Goal: Ask a question: Seek information or help from site administrators or community

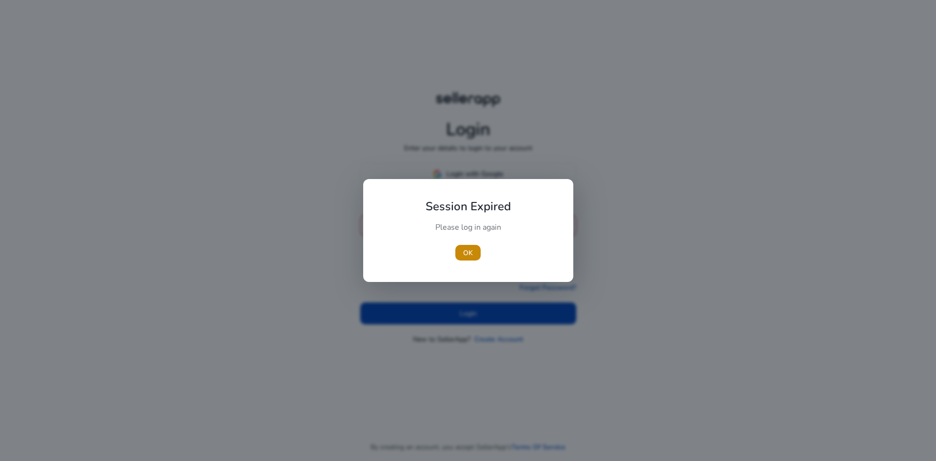
click at [454, 231] on div "Please log in again" at bounding box center [468, 232] width 109 height 20
click at [463, 243] on span "button" at bounding box center [467, 252] width 25 height 23
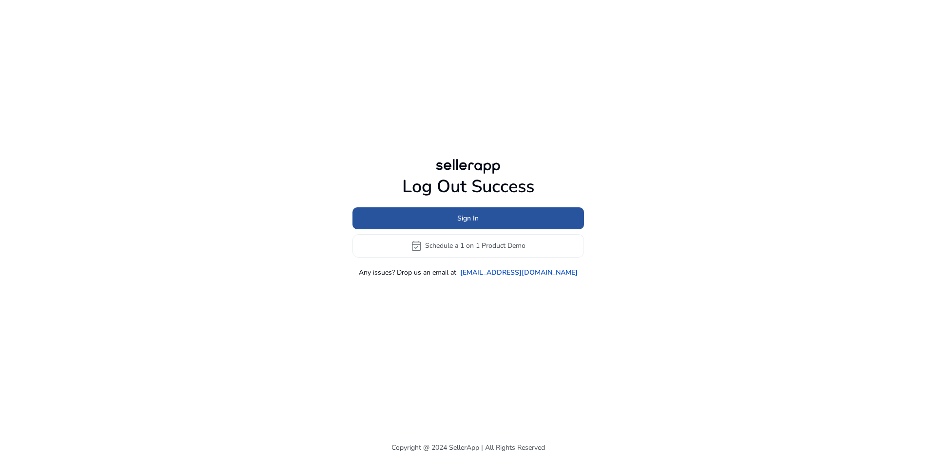
click at [434, 216] on span at bounding box center [468, 217] width 232 height 23
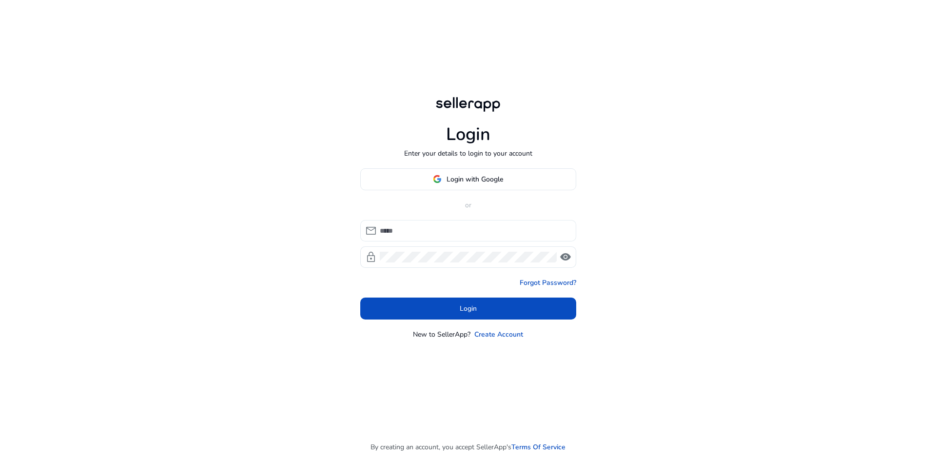
click at [418, 226] on input at bounding box center [474, 230] width 189 height 11
type input "**********"
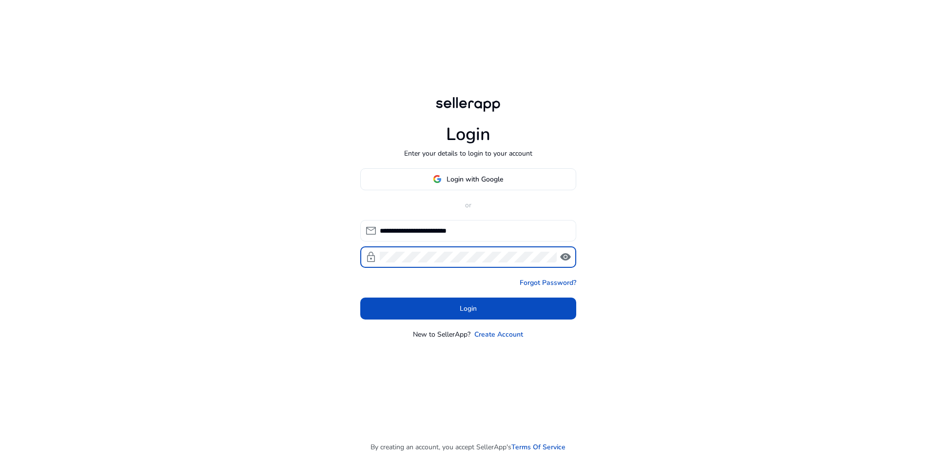
click button "Login" at bounding box center [468, 308] width 216 height 22
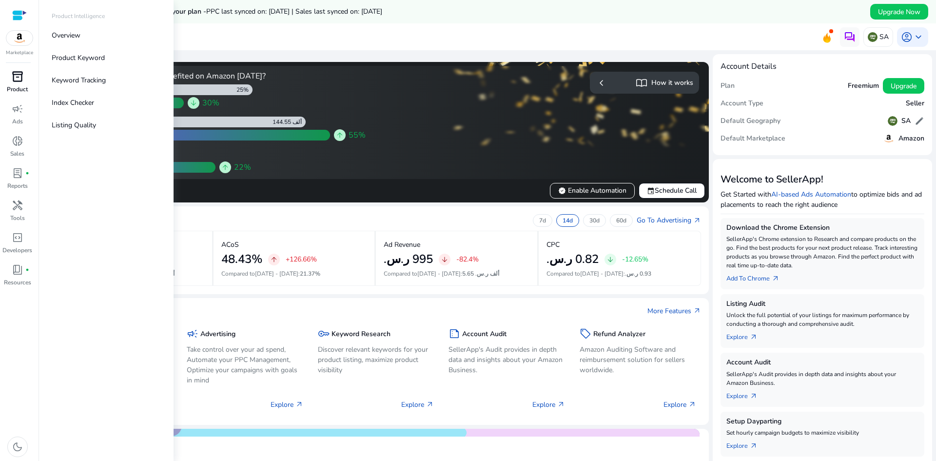
click at [15, 80] on span "inventory_2" at bounding box center [18, 77] width 12 height 12
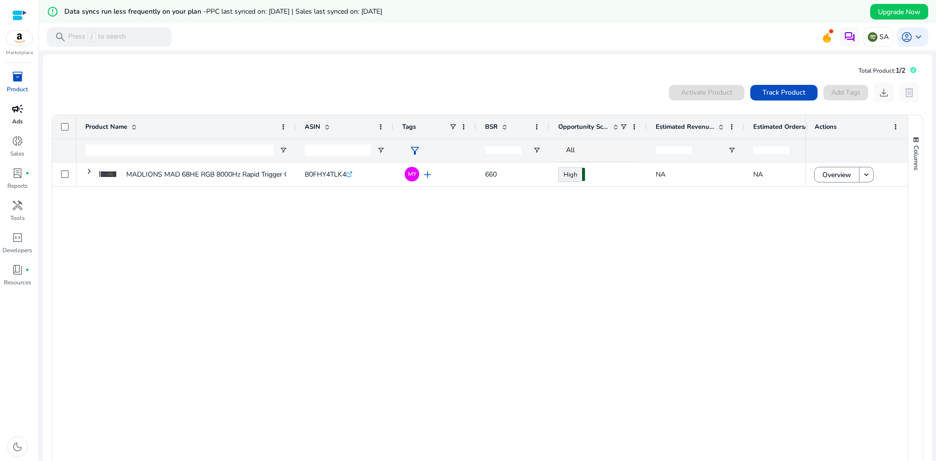
click at [24, 113] on div "campaign" at bounding box center [17, 109] width 27 height 16
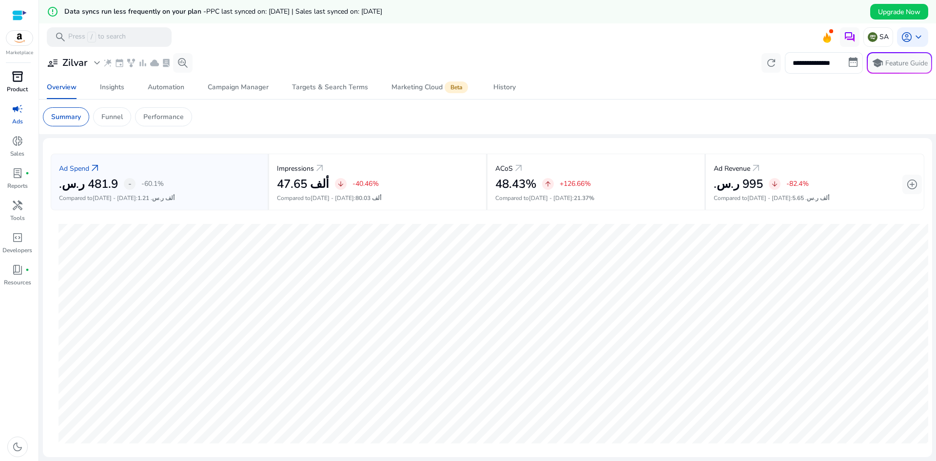
click at [22, 87] on p "Product" at bounding box center [17, 89] width 21 height 9
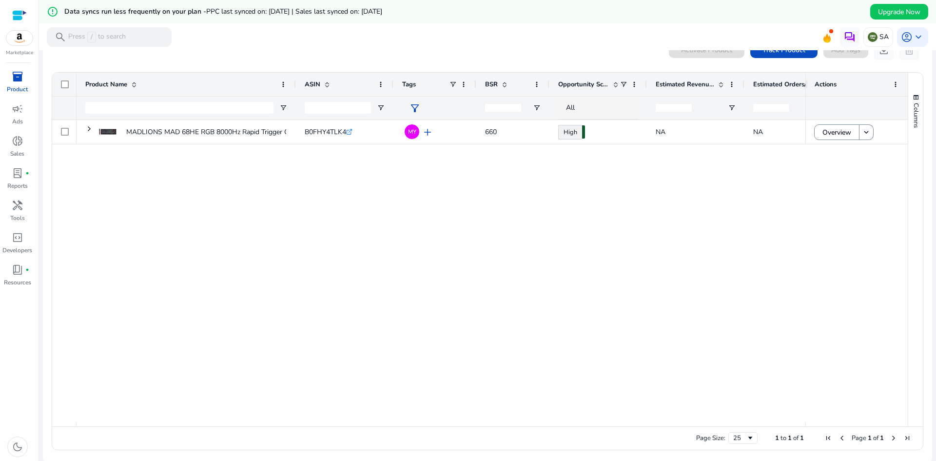
scroll to position [45, 0]
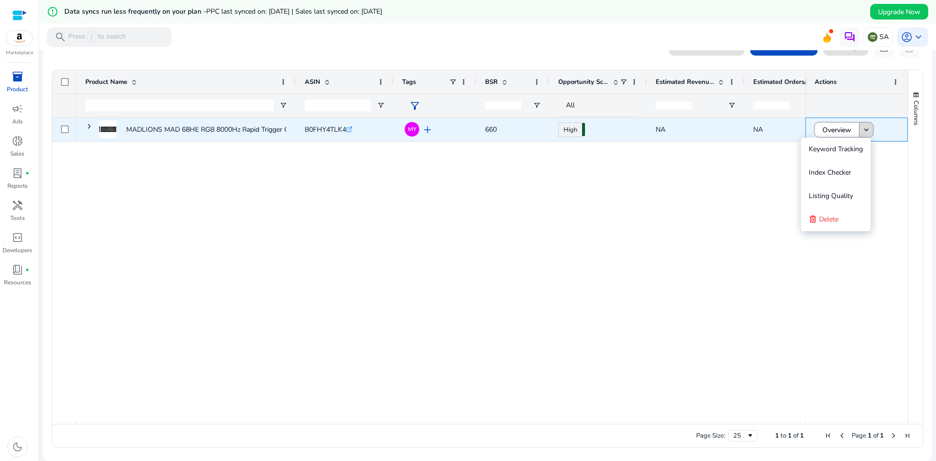
click at [863, 124] on span at bounding box center [866, 129] width 14 height 23
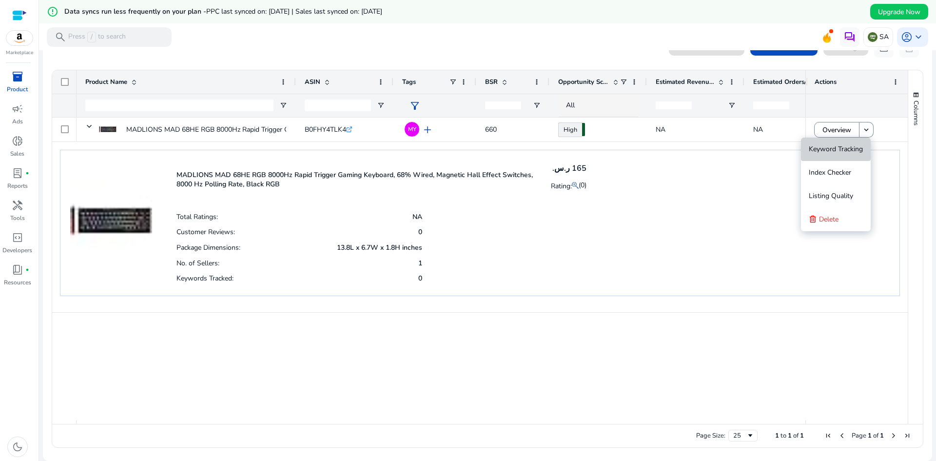
click at [822, 150] on span "Keyword Tracking" at bounding box center [836, 148] width 54 height 9
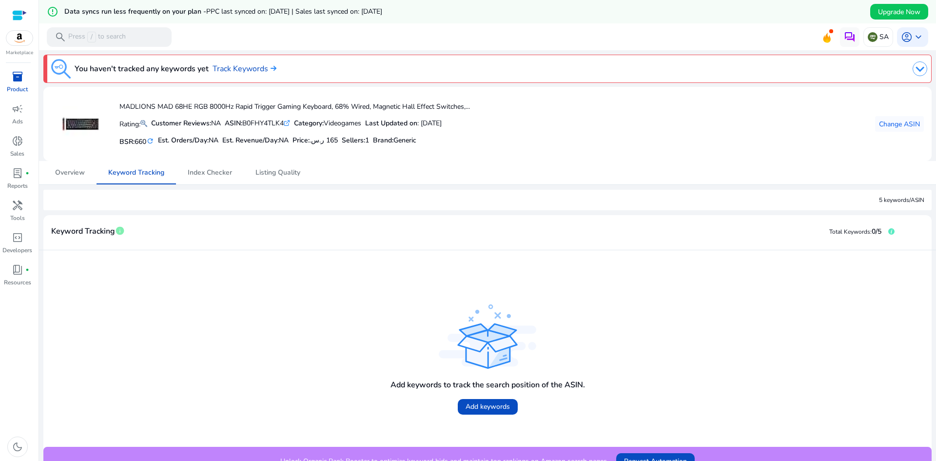
click at [7, 71] on div "inventory_2" at bounding box center [17, 77] width 27 height 16
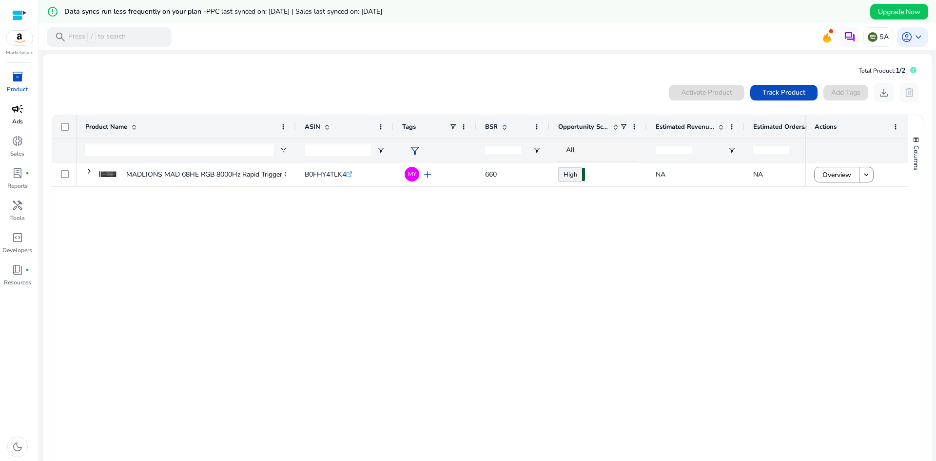
click at [24, 110] on div "campaign" at bounding box center [17, 109] width 27 height 16
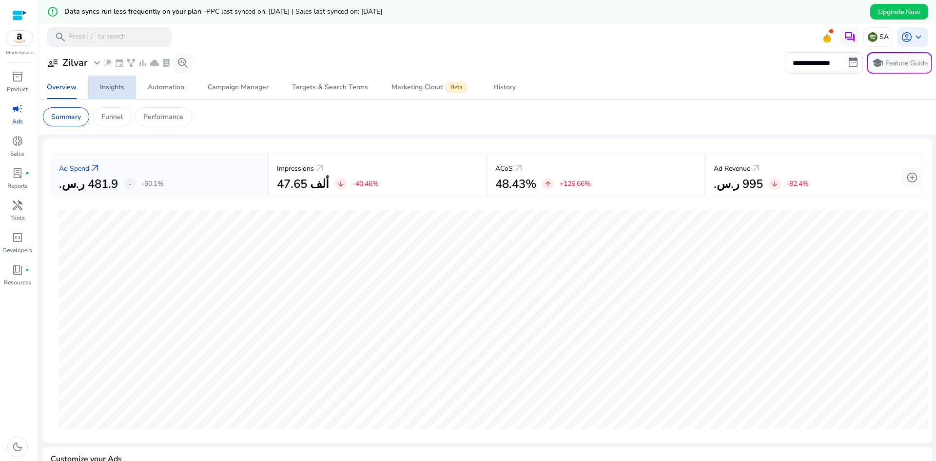
click at [123, 88] on div "Insights" at bounding box center [112, 87] width 24 height 7
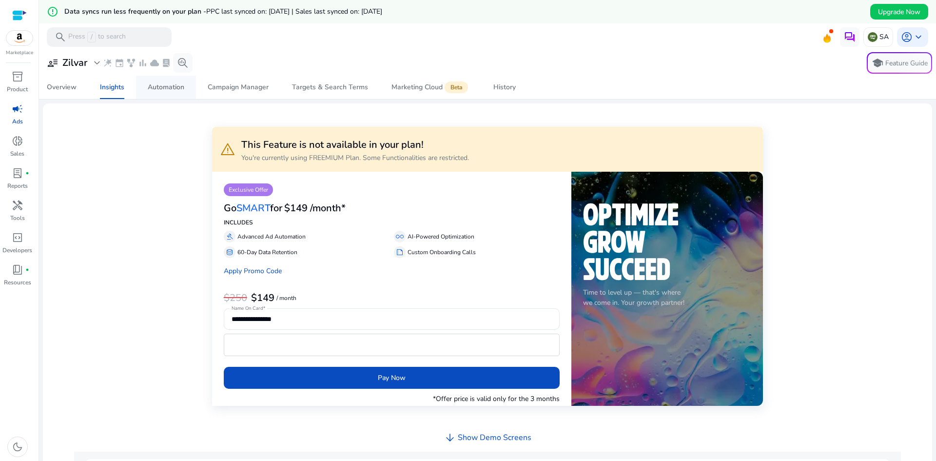
click at [152, 88] on div "Automation" at bounding box center [166, 87] width 37 height 7
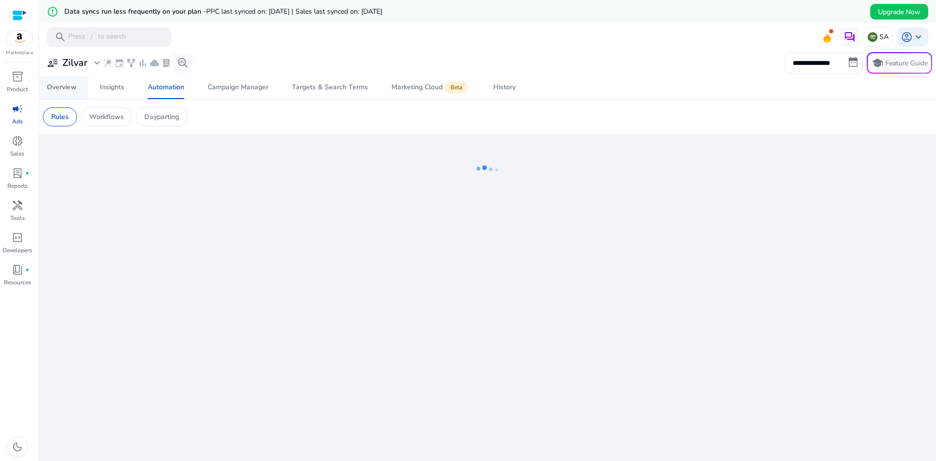
click at [62, 91] on div "Overview" at bounding box center [62, 87] width 30 height 7
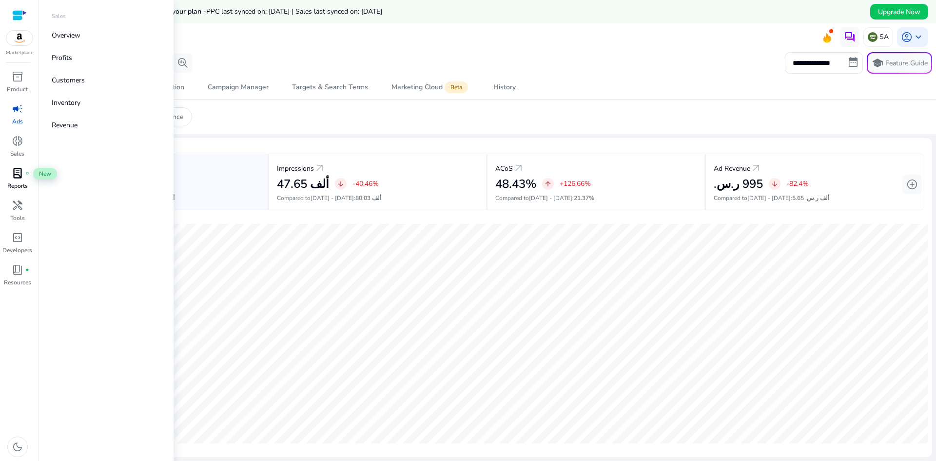
click at [20, 178] on span "lab_profile" at bounding box center [18, 173] width 12 height 12
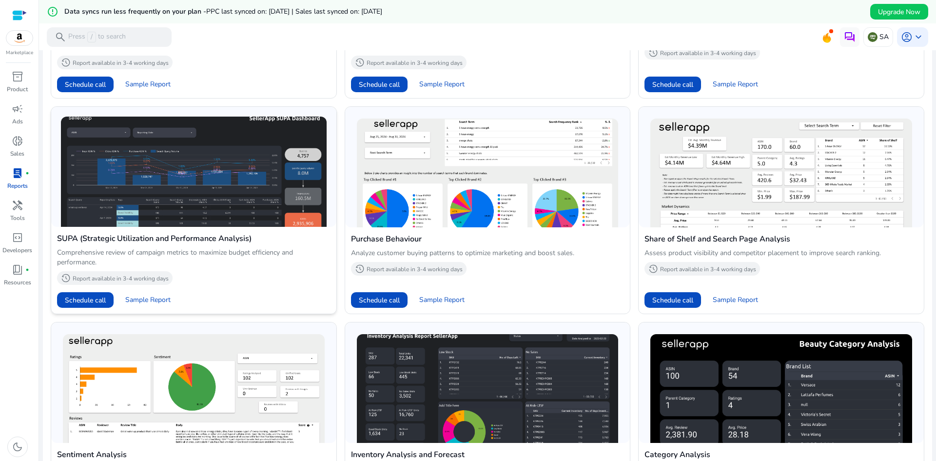
scroll to position [616, 0]
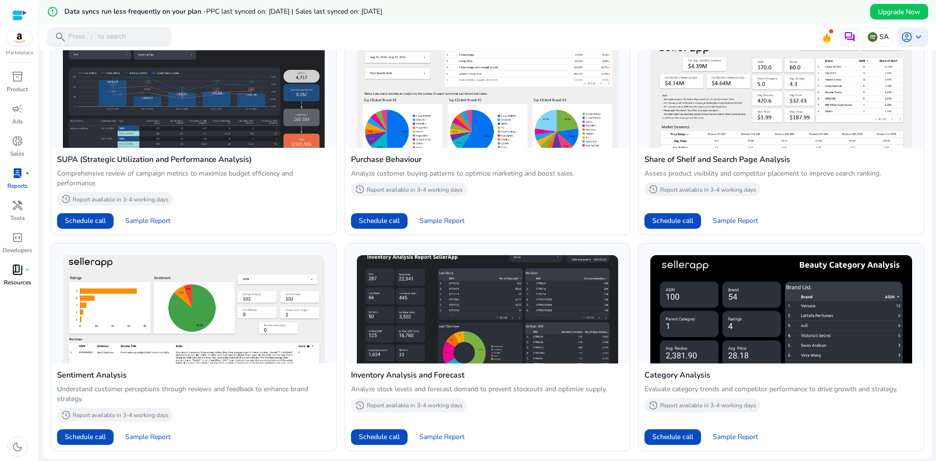
click at [21, 273] on span "book_4" at bounding box center [18, 270] width 12 height 12
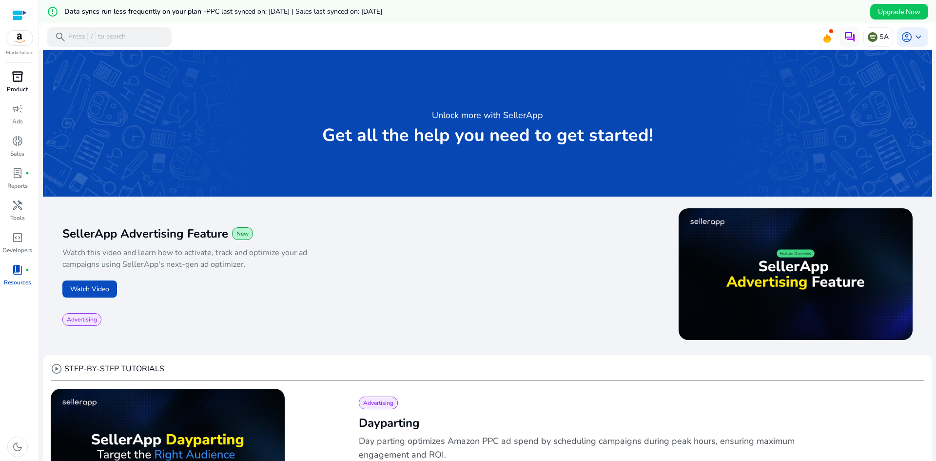
click at [9, 76] on div "inventory_2" at bounding box center [17, 77] width 27 height 16
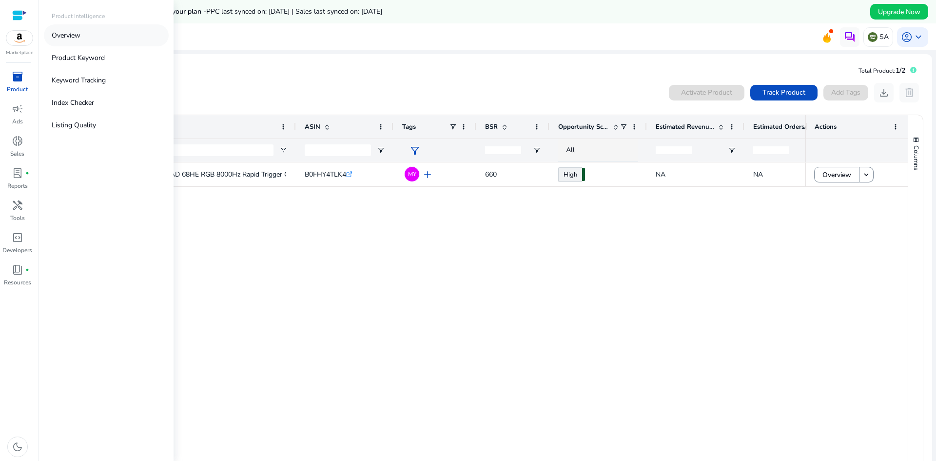
click at [85, 30] on link "Overview" at bounding box center [106, 35] width 125 height 22
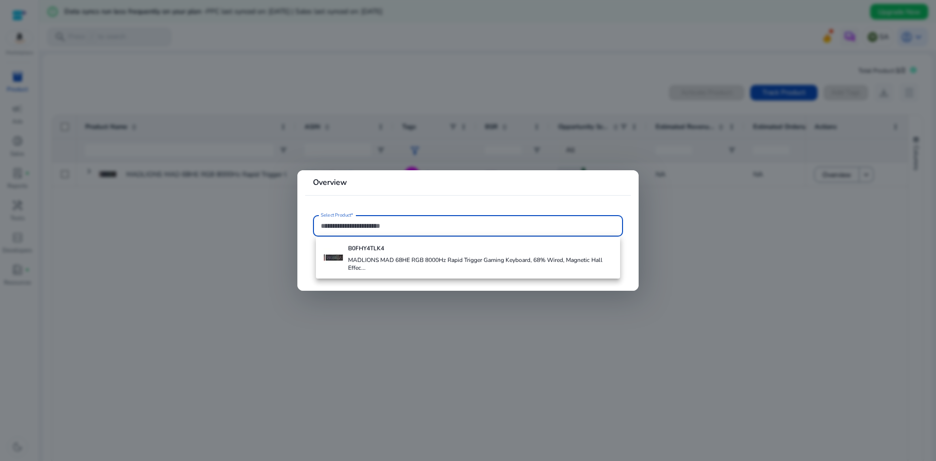
click at [701, 227] on div at bounding box center [468, 230] width 936 height 461
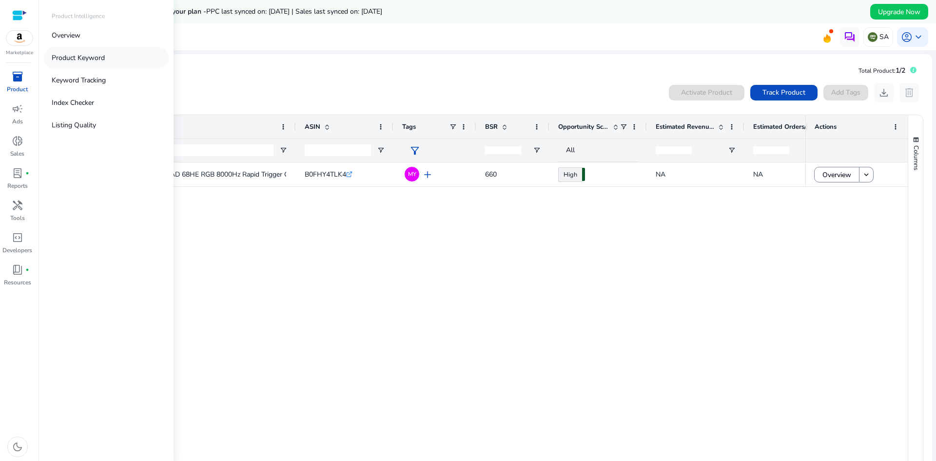
click at [104, 62] on p "Product Keyword" at bounding box center [78, 58] width 53 height 10
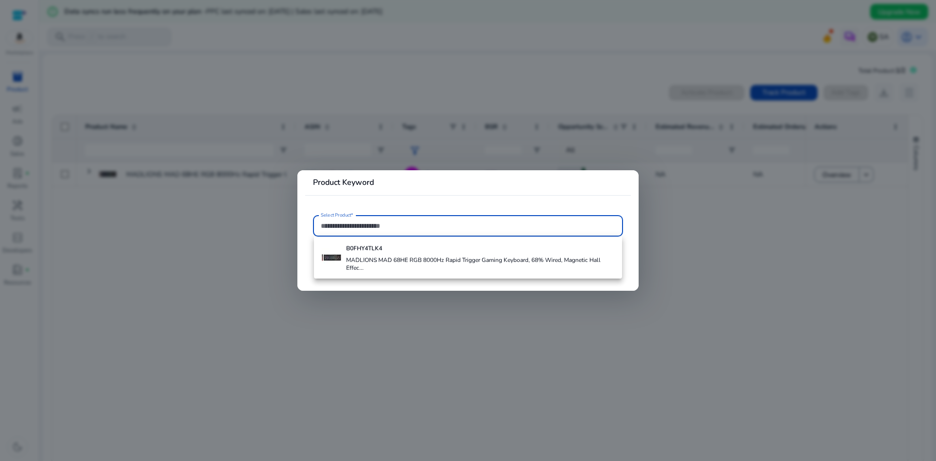
click at [675, 259] on div at bounding box center [468, 230] width 936 height 461
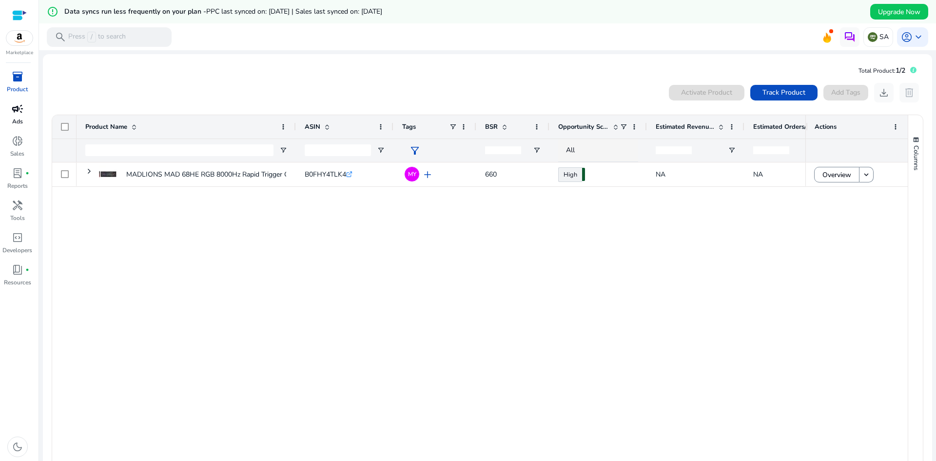
click at [19, 115] on span "campaign" at bounding box center [18, 109] width 12 height 12
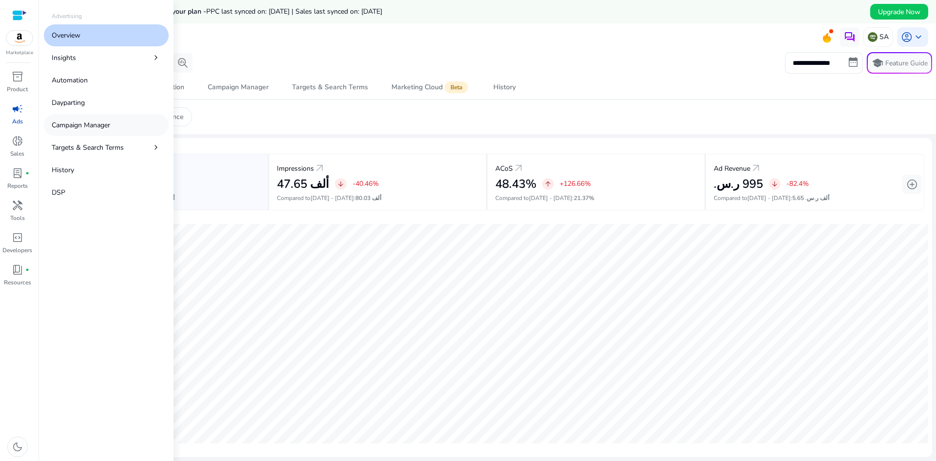
click at [95, 128] on p "Campaign Manager" at bounding box center [81, 125] width 58 height 10
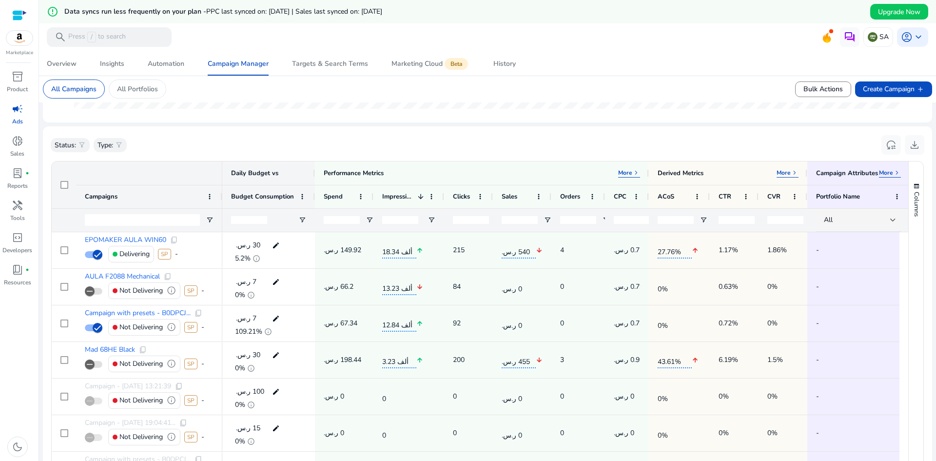
scroll to position [341, 0]
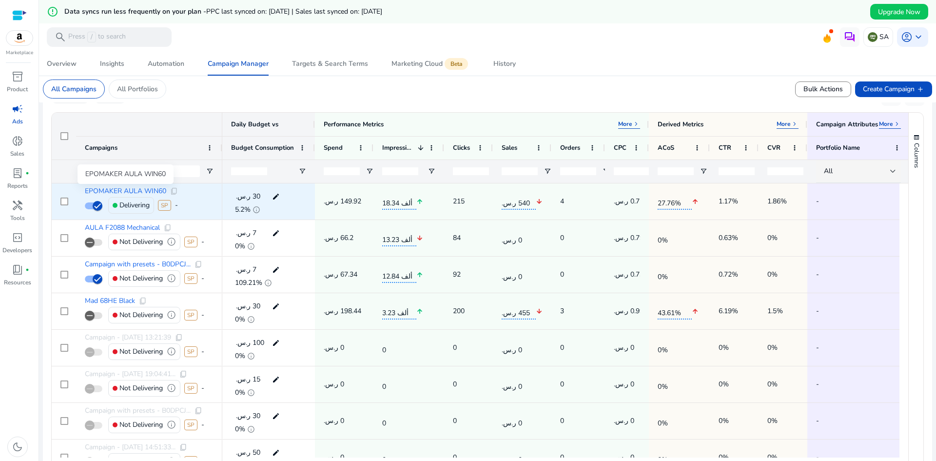
click at [121, 188] on span "EPOMAKER AULA WIN60" at bounding box center [125, 191] width 81 height 7
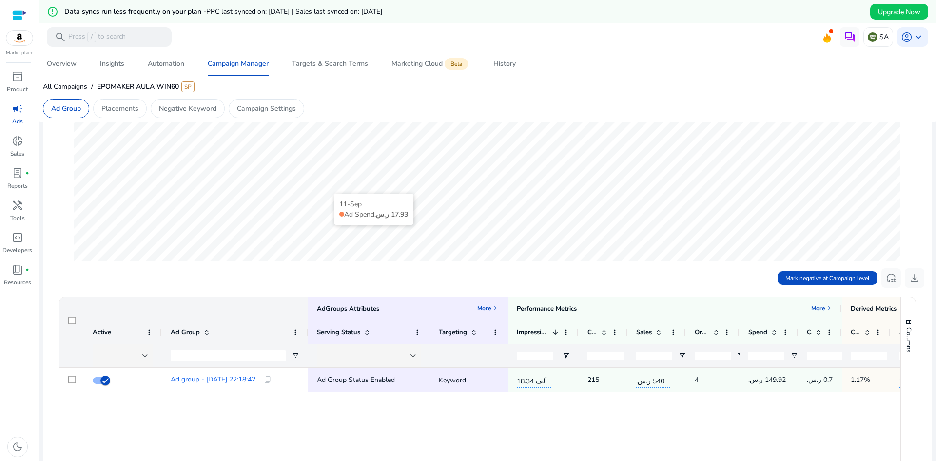
scroll to position [195, 0]
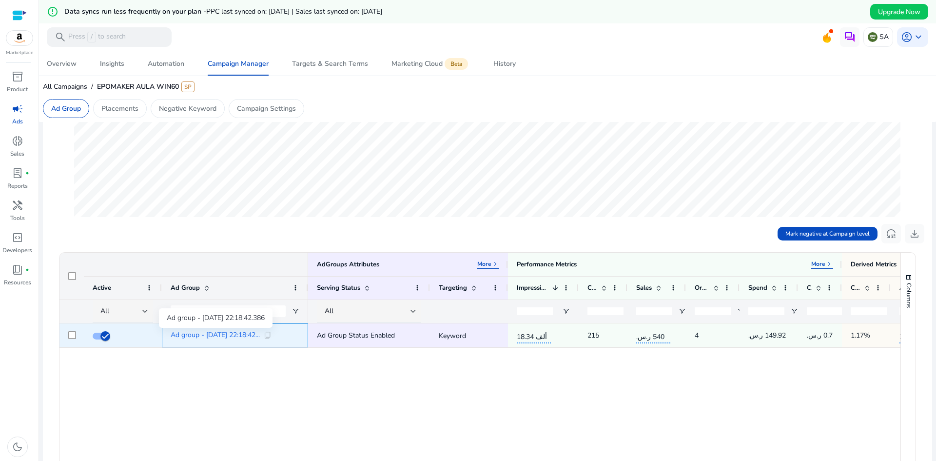
click at [234, 331] on span "Ad group - 28/05/2025 22:18:42..." at bounding box center [215, 334] width 89 height 7
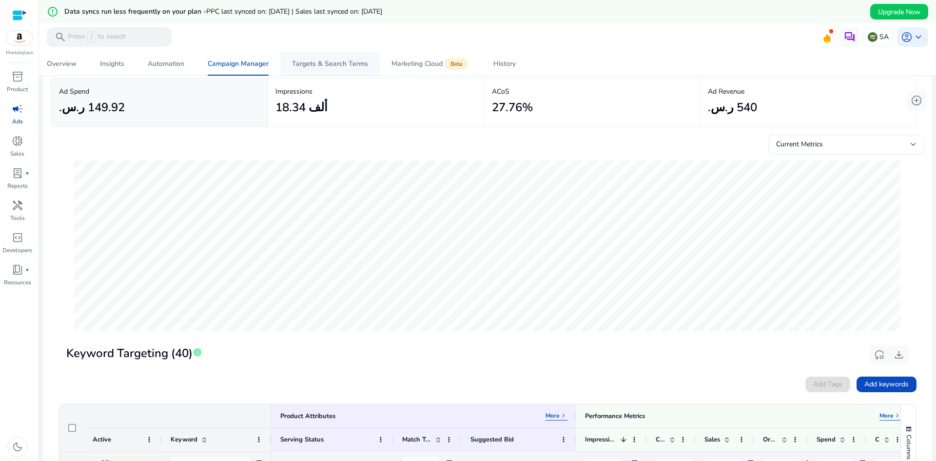
click at [305, 67] on div "Targets & Search Terms" at bounding box center [330, 63] width 76 height 7
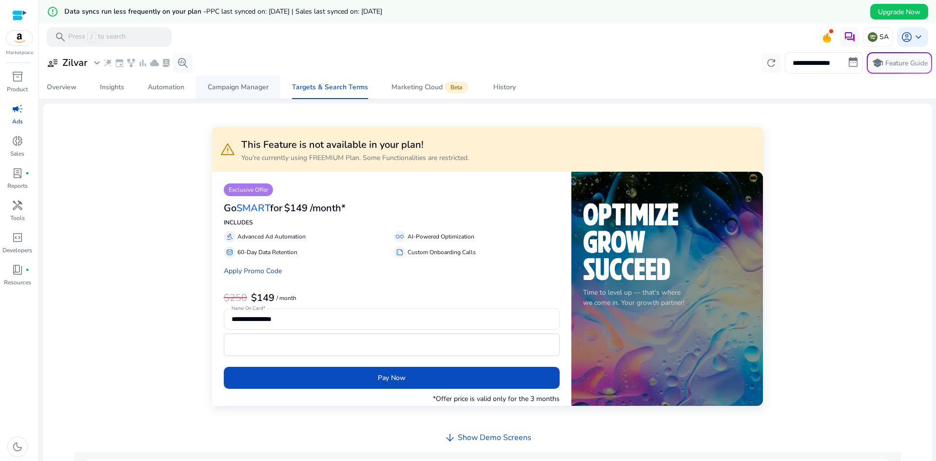
click at [245, 91] on div "Campaign Manager" at bounding box center [238, 87] width 61 height 7
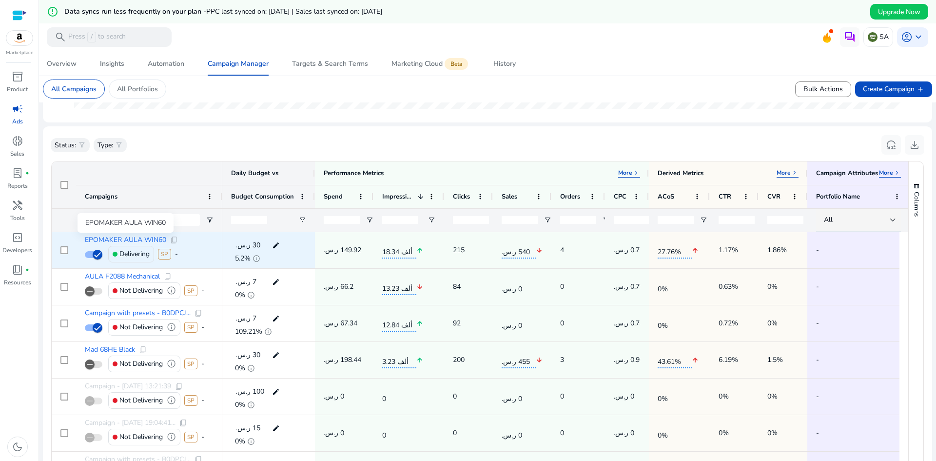
click at [134, 237] on span "EPOMAKER AULA WIN60" at bounding box center [125, 239] width 81 height 7
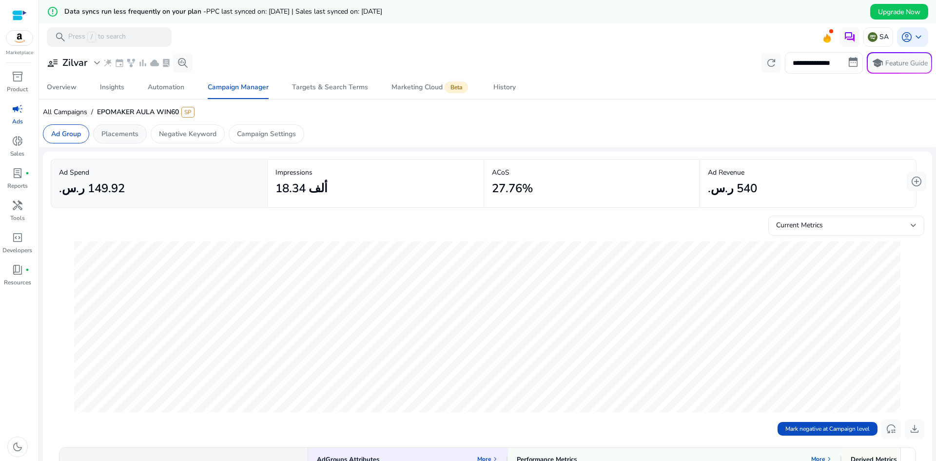
click at [124, 129] on p "Placements" at bounding box center [119, 134] width 37 height 10
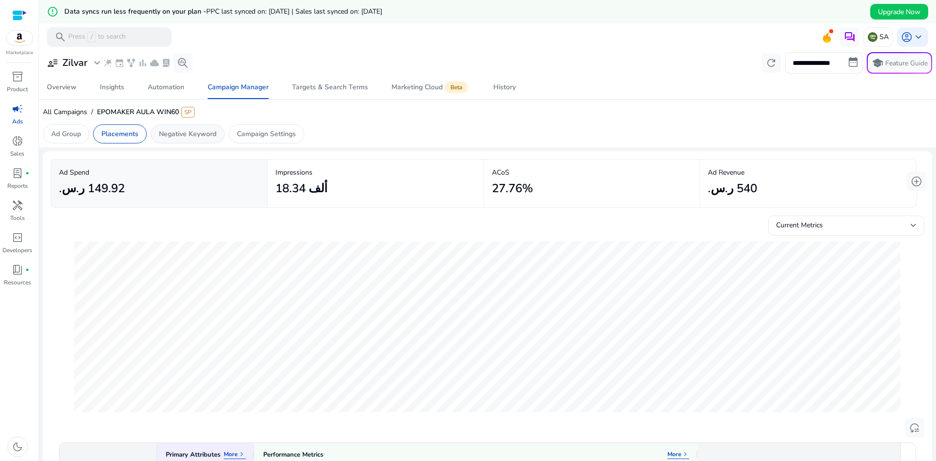
click at [171, 135] on p "Negative Keyword" at bounding box center [188, 134] width 58 height 10
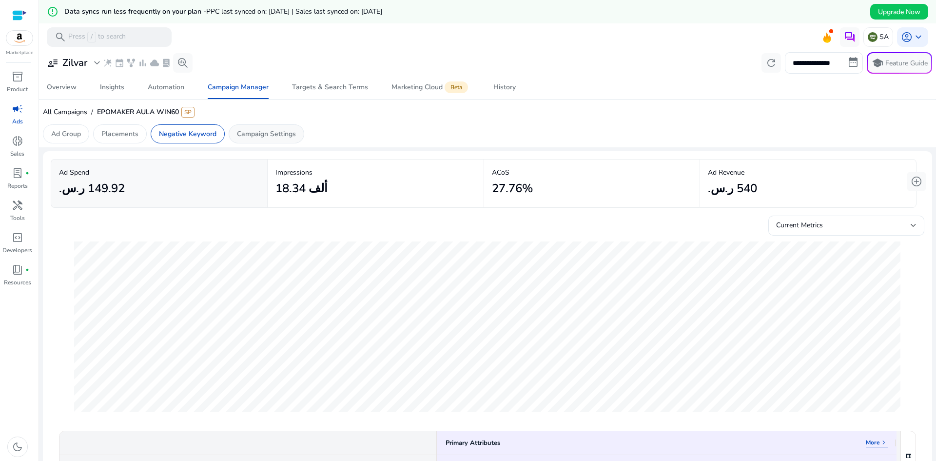
click at [247, 137] on p "Campaign Settings" at bounding box center [266, 134] width 59 height 10
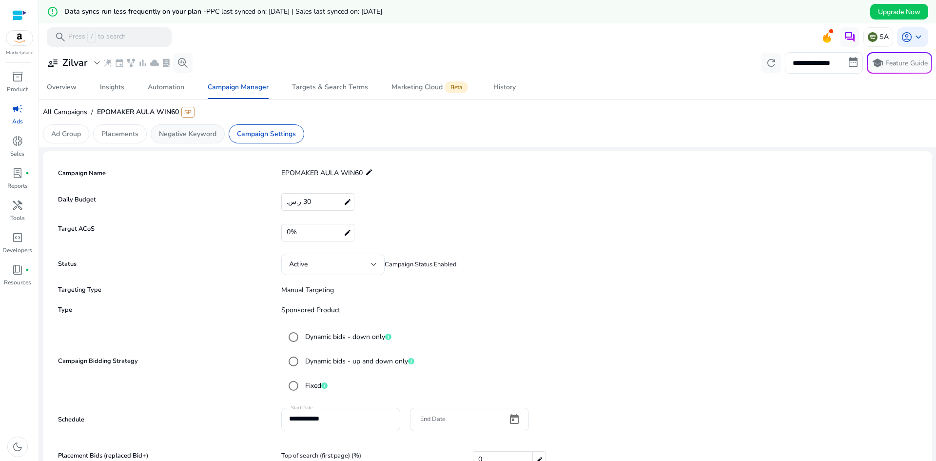
click at [182, 127] on div "Negative Keyword" at bounding box center [188, 133] width 74 height 19
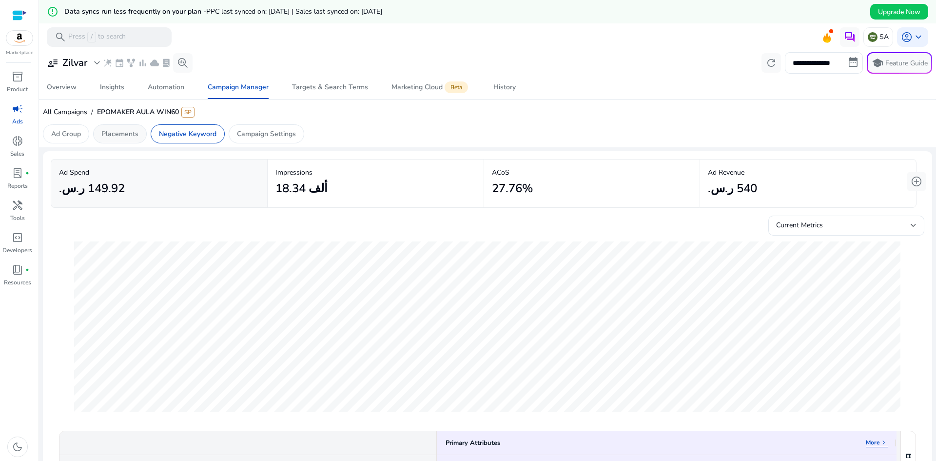
click at [118, 129] on p "Placements" at bounding box center [119, 134] width 37 height 10
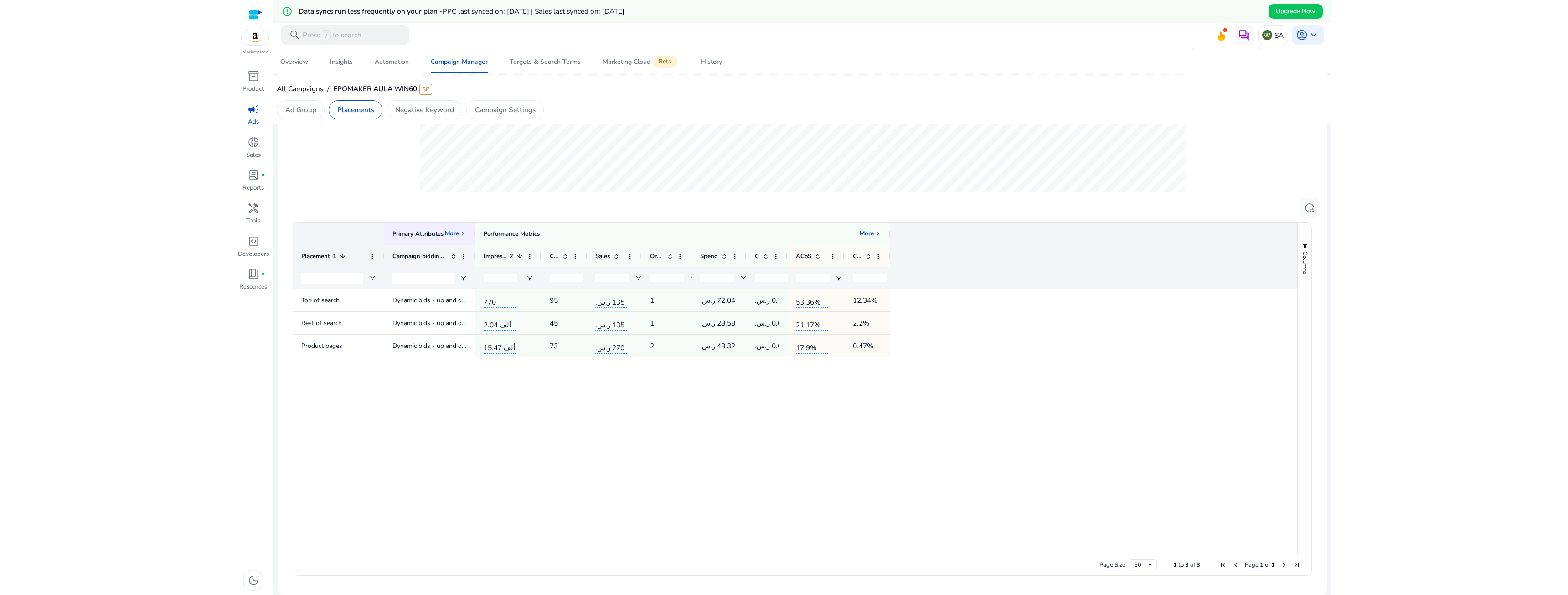
scroll to position [191, 0]
click at [419, 109] on p "Negative Keyword" at bounding box center [424, 109] width 59 height 10
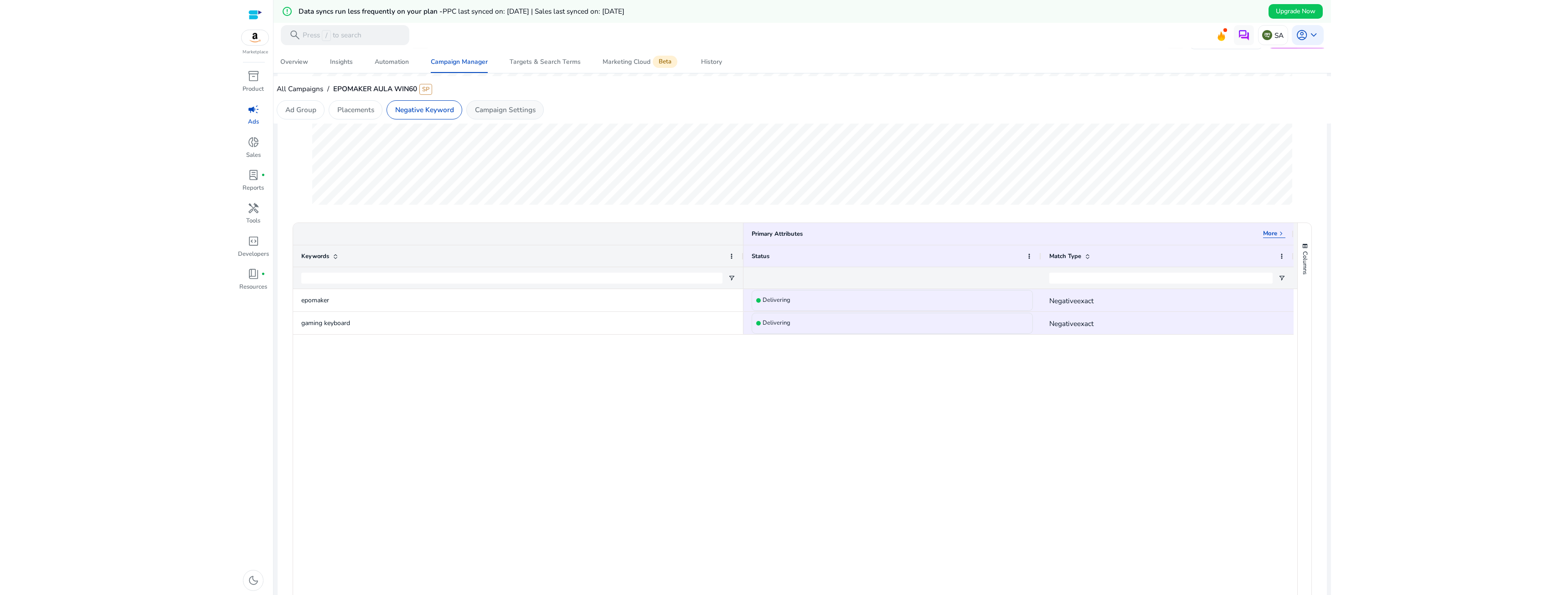
click at [478, 109] on p "Campaign Settings" at bounding box center [505, 109] width 61 height 10
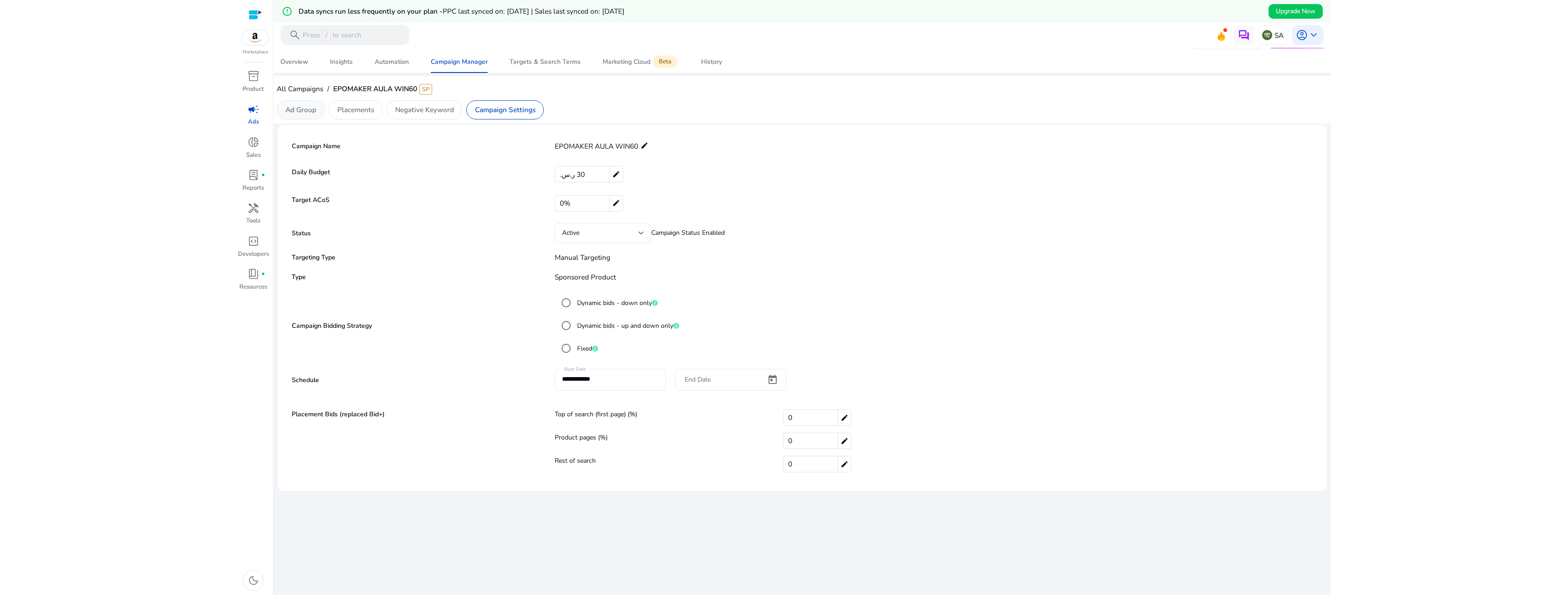
click at [307, 106] on p "Ad Group" at bounding box center [300, 109] width 31 height 10
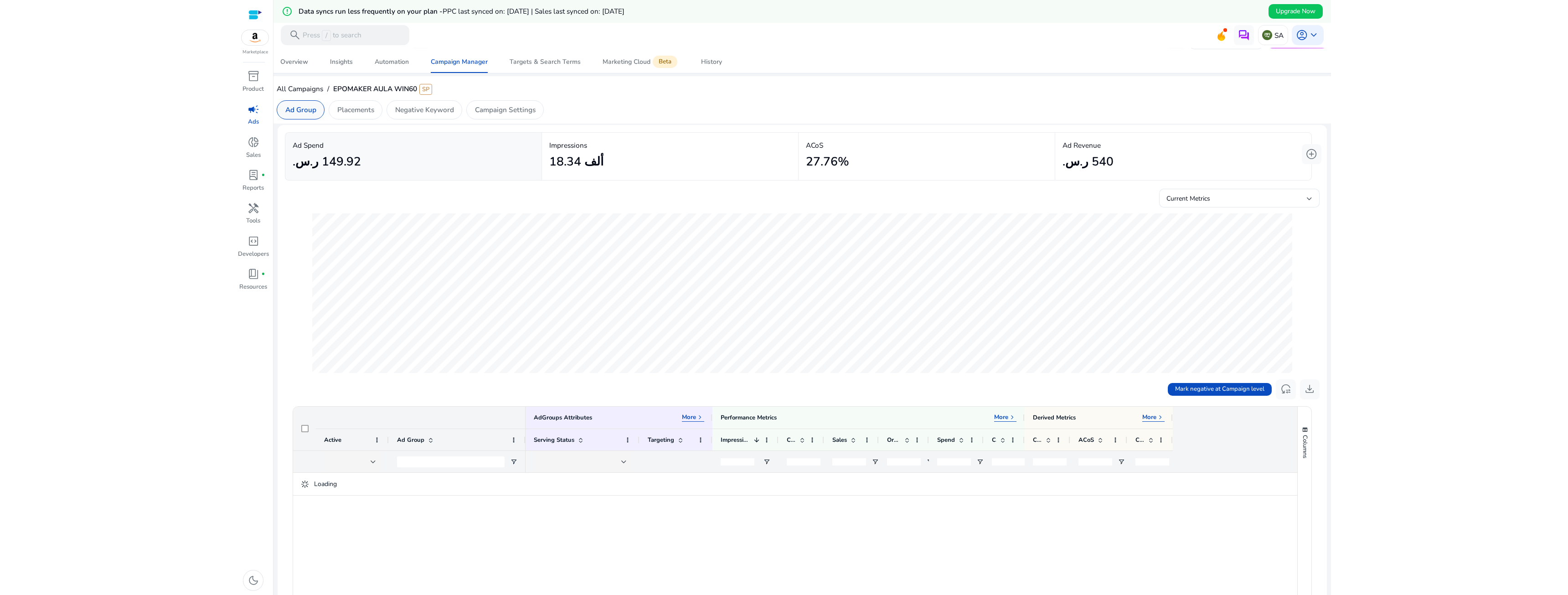
scroll to position [191, 0]
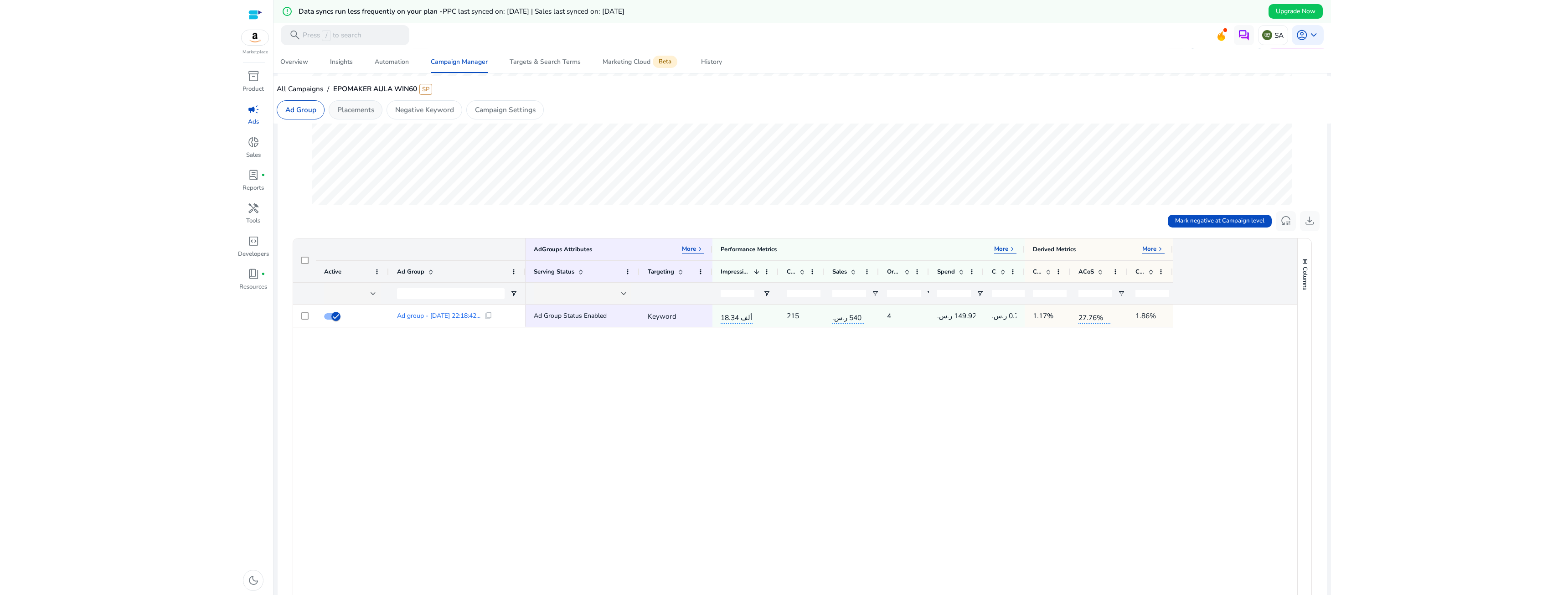
click at [338, 107] on p "Placements" at bounding box center [355, 109] width 36 height 10
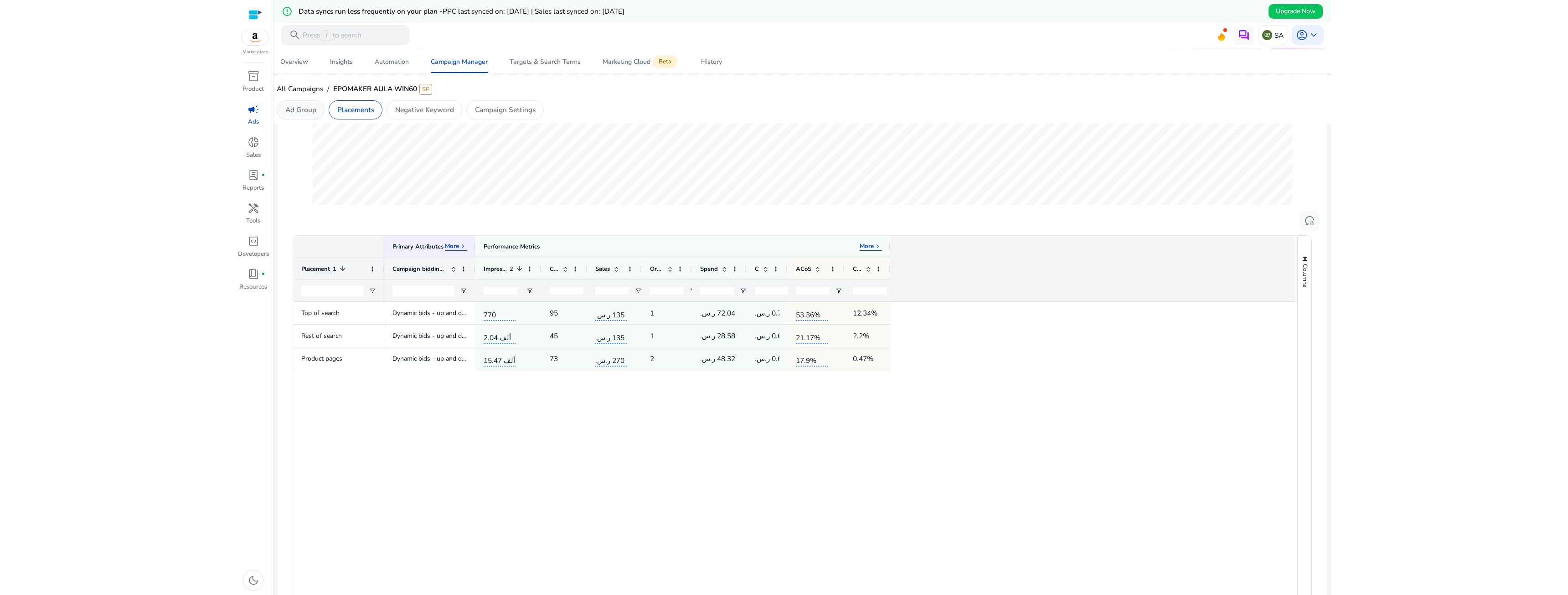
click at [303, 114] on p "Ad Group" at bounding box center [300, 109] width 31 height 10
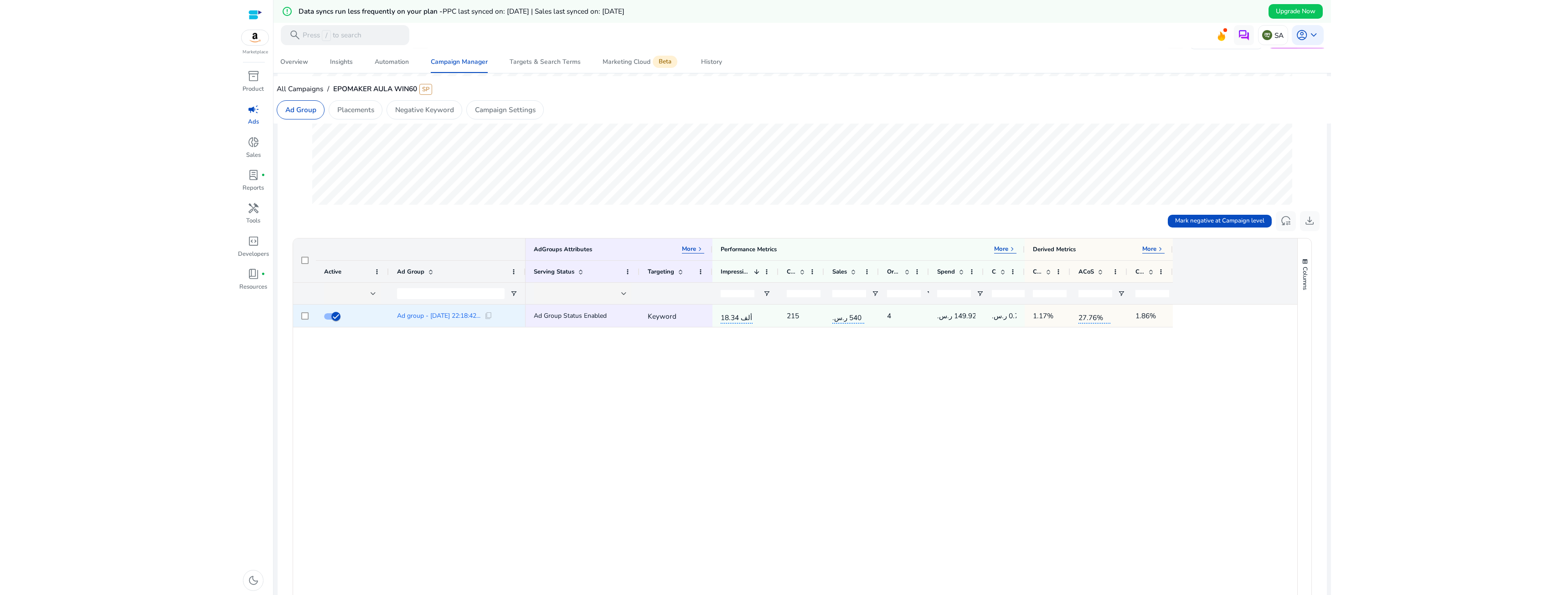
click at [420, 316] on span "Ad group - 28/05/2025 22:18:42..." at bounding box center [438, 315] width 83 height 7
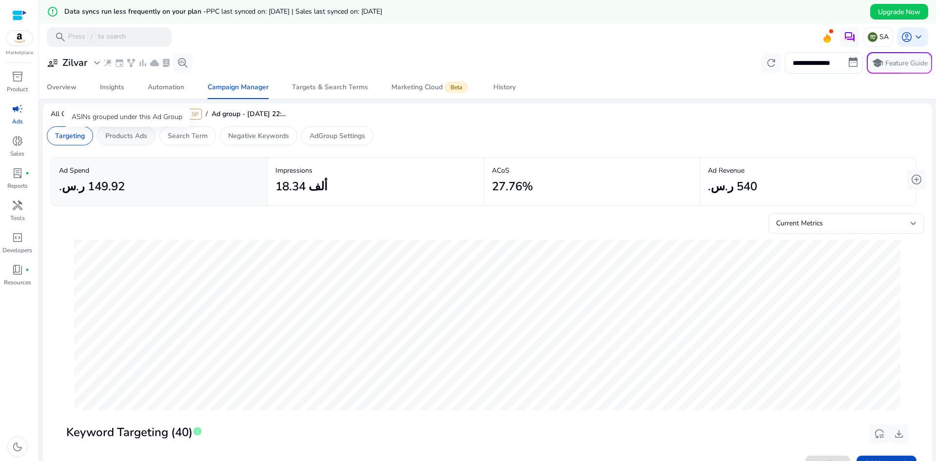
click at [123, 134] on p "Products Ads" at bounding box center [126, 136] width 42 height 10
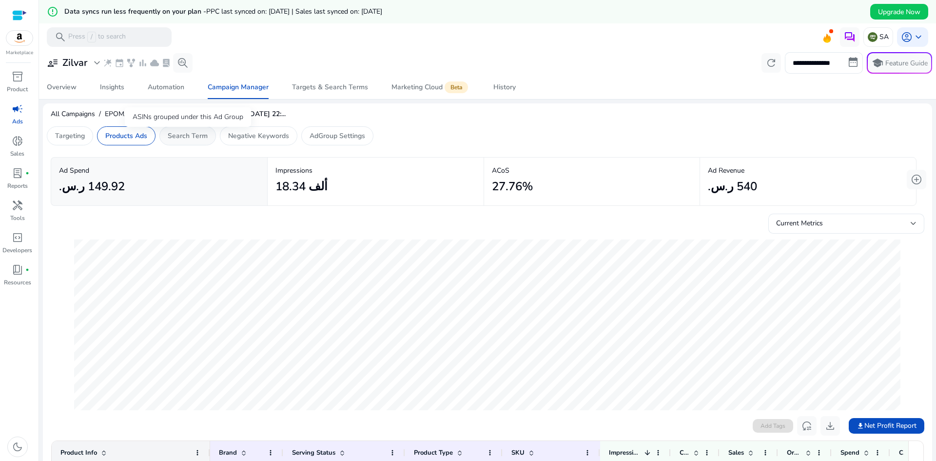
click at [176, 140] on p "Search Term" at bounding box center [188, 136] width 40 height 10
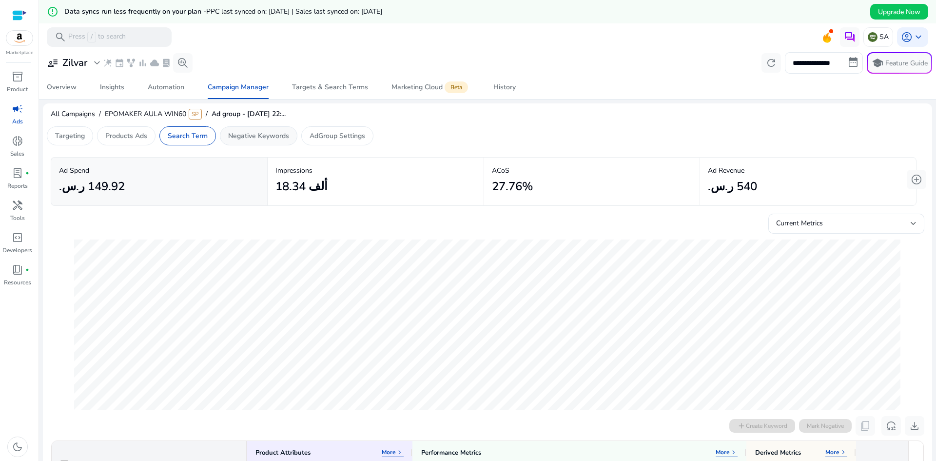
click at [245, 130] on div "Negative Keywords" at bounding box center [258, 135] width 77 height 19
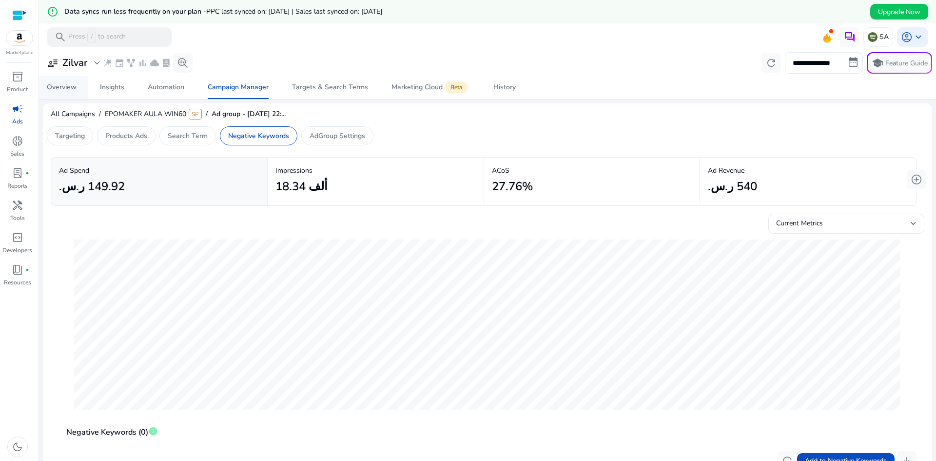
click at [72, 90] on div "Overview" at bounding box center [62, 87] width 30 height 7
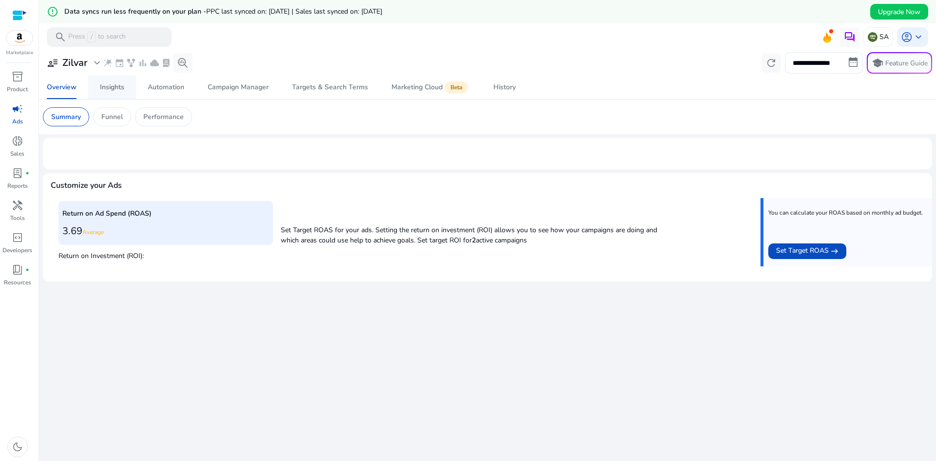
click at [117, 90] on div "Insights" at bounding box center [112, 87] width 24 height 7
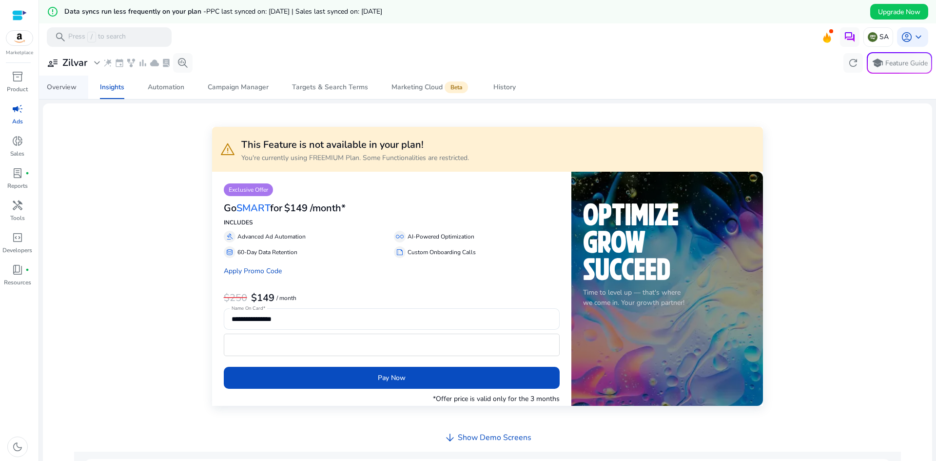
click at [77, 84] on link "Overview" at bounding box center [61, 87] width 53 height 23
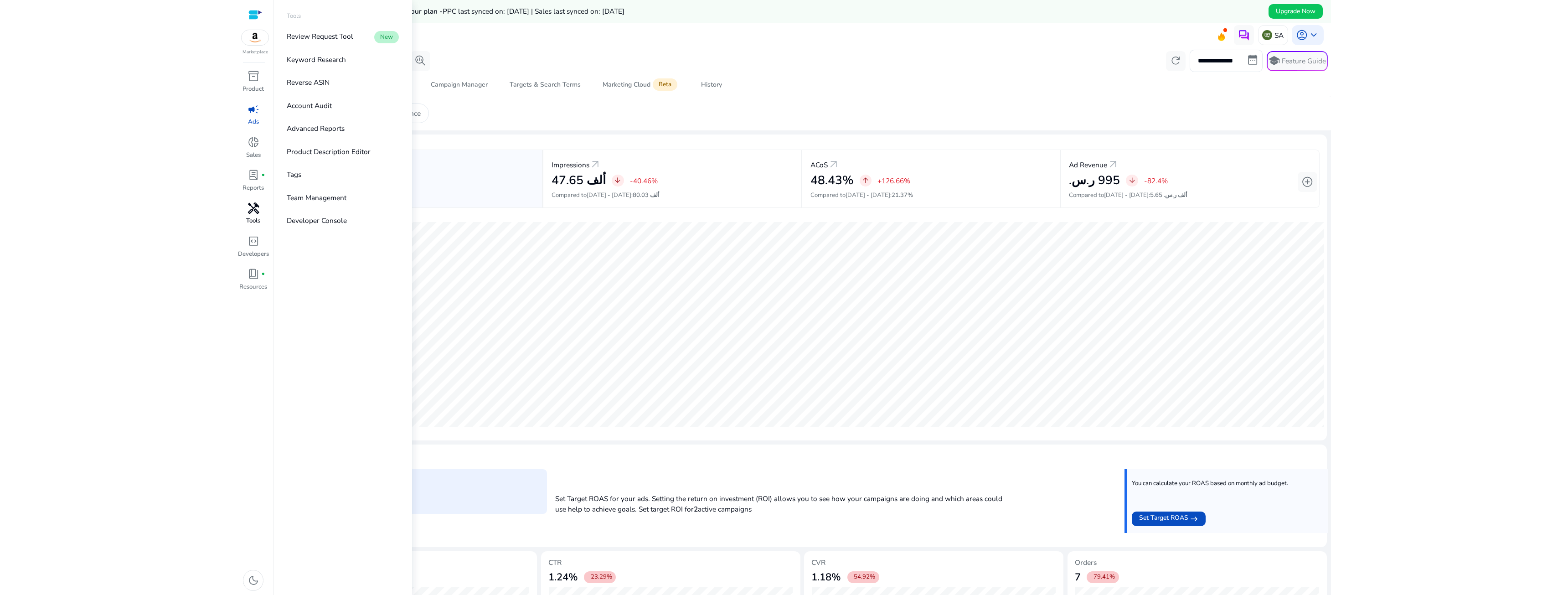
click at [252, 207] on span "handyman" at bounding box center [253, 208] width 12 height 12
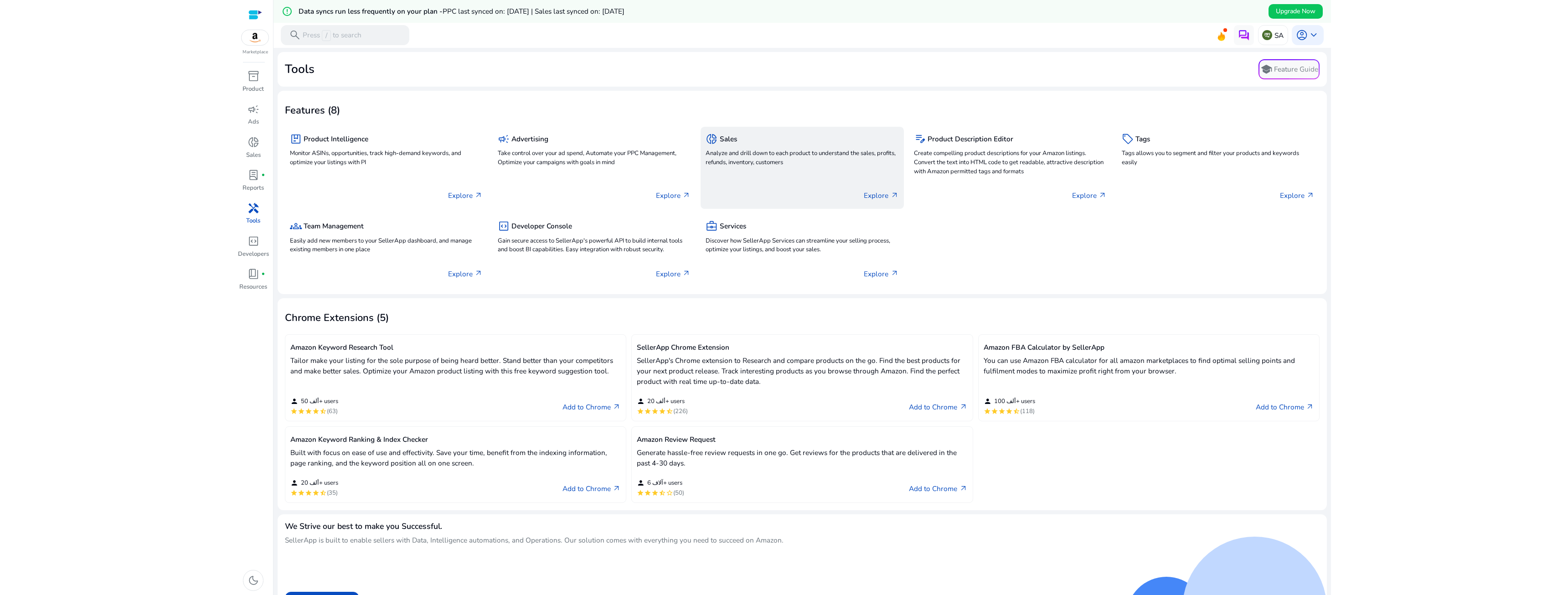
click at [746, 160] on p "Analyze and drill down to each product to understand the sales, profits, refund…" at bounding box center [801, 157] width 193 height 18
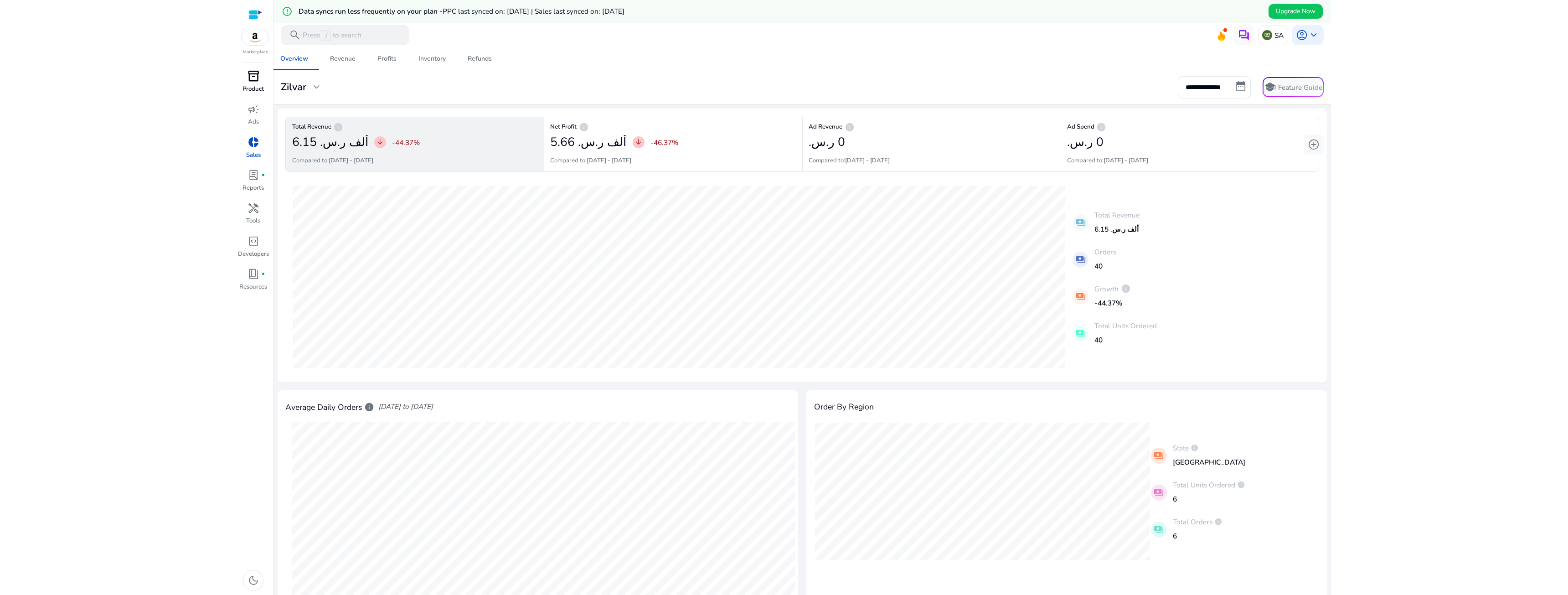
click at [256, 88] on p "Product" at bounding box center [252, 90] width 22 height 9
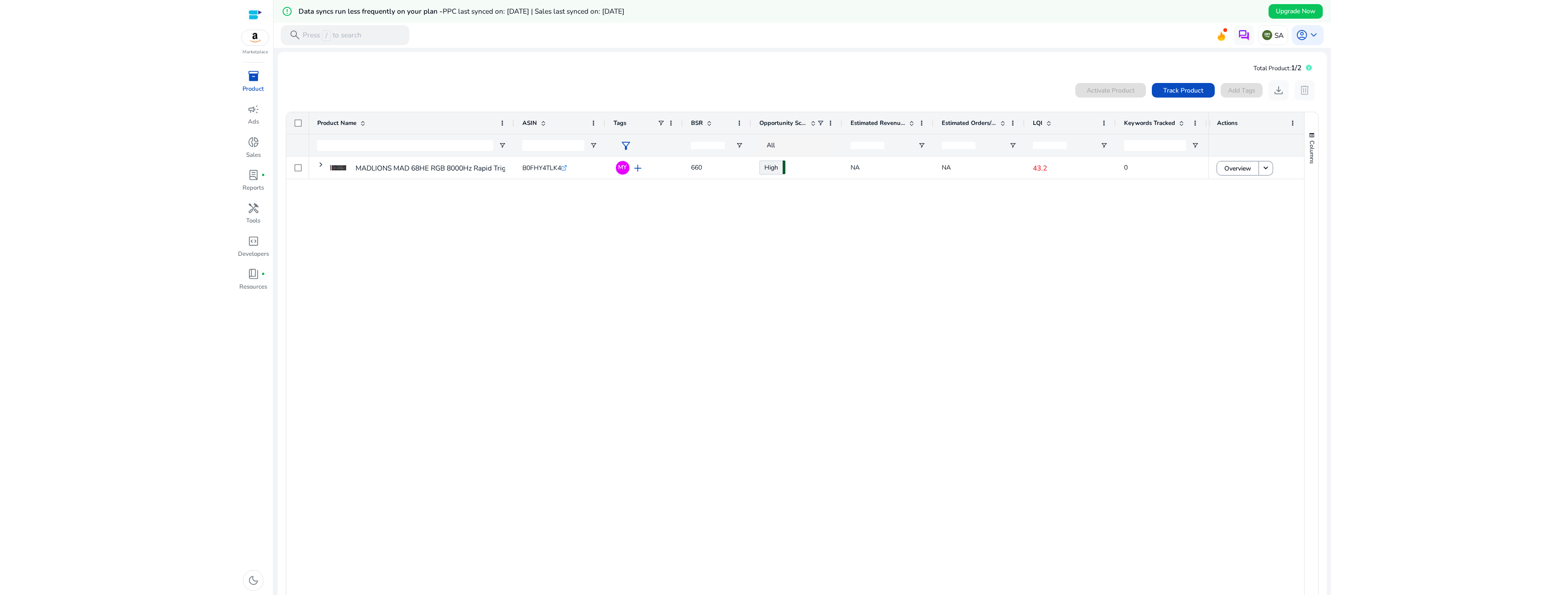
click at [241, 38] on img at bounding box center [254, 37] width 27 height 15
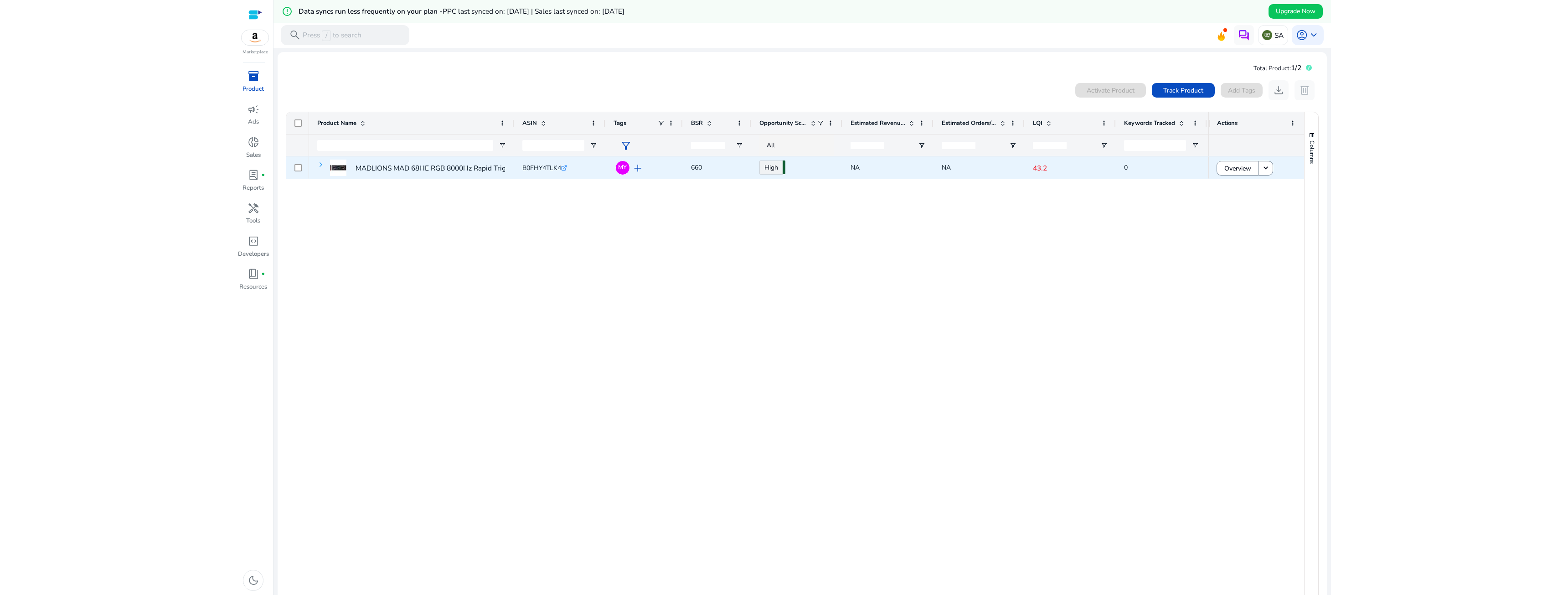
click at [319, 166] on span at bounding box center [321, 165] width 7 height 7
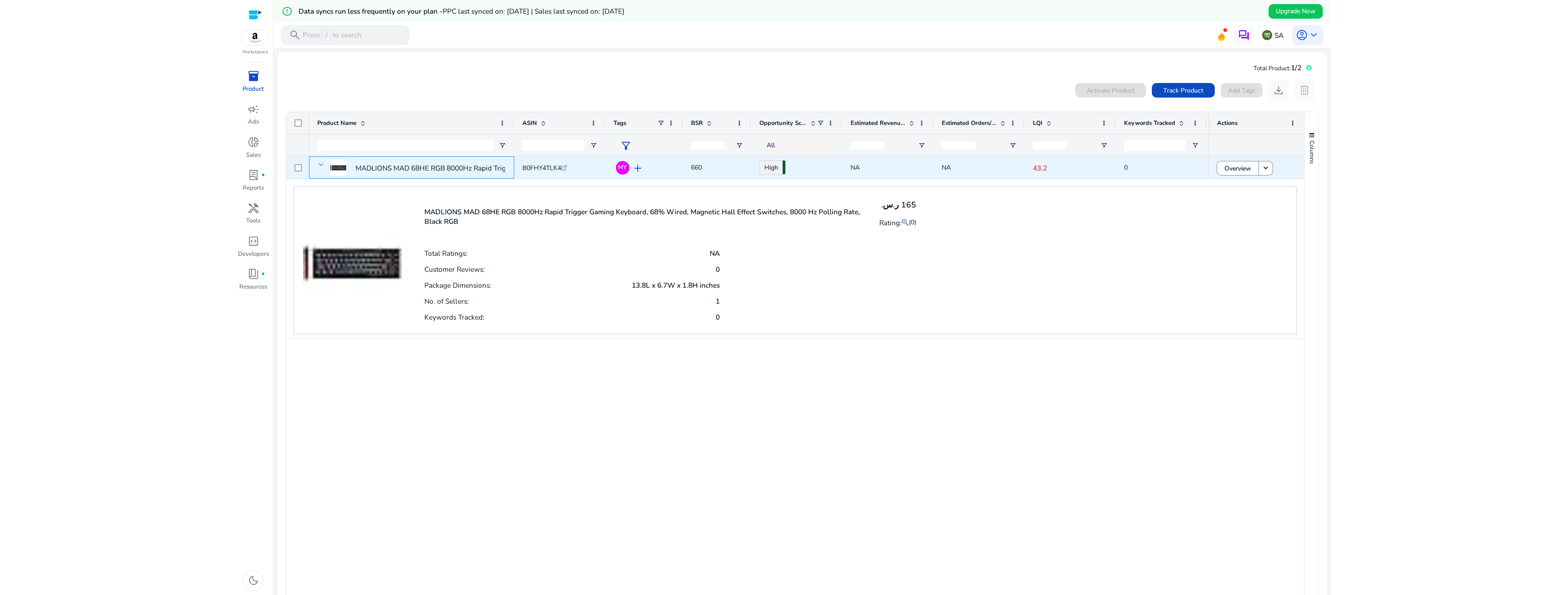
click at [319, 165] on span at bounding box center [321, 165] width 7 height 7
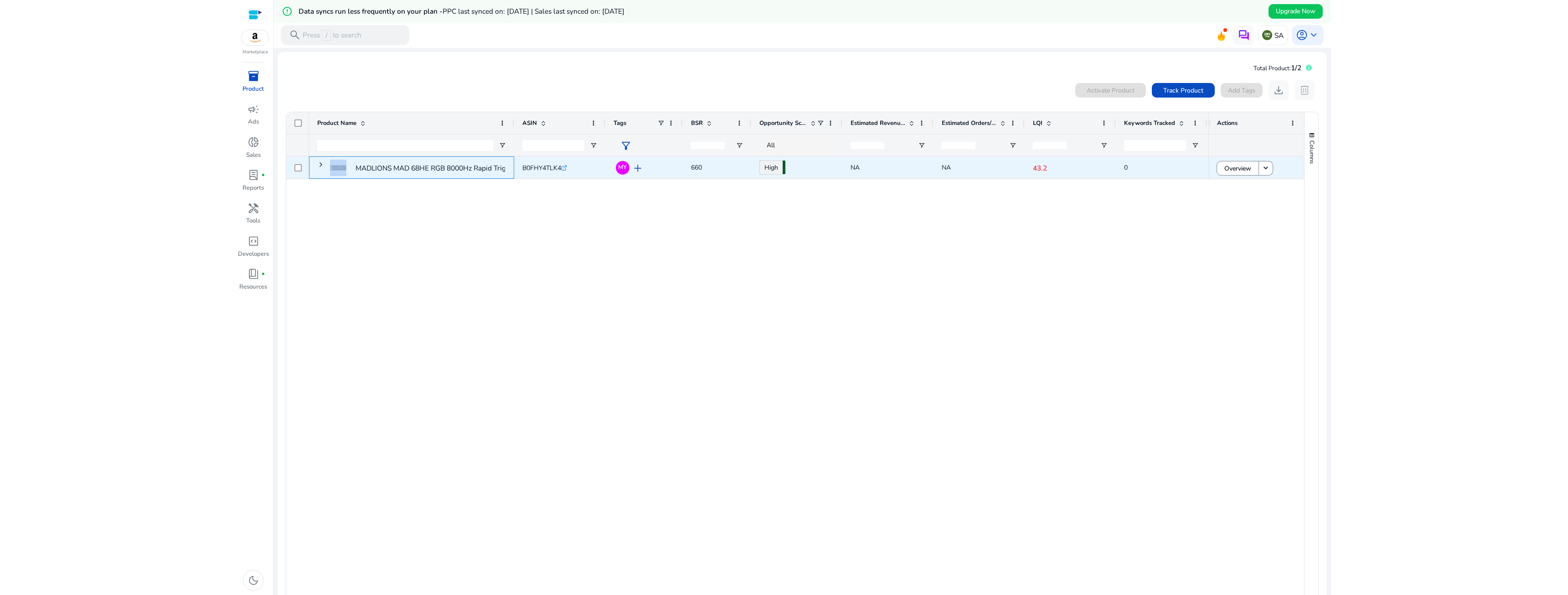
click at [319, 165] on span at bounding box center [321, 165] width 7 height 7
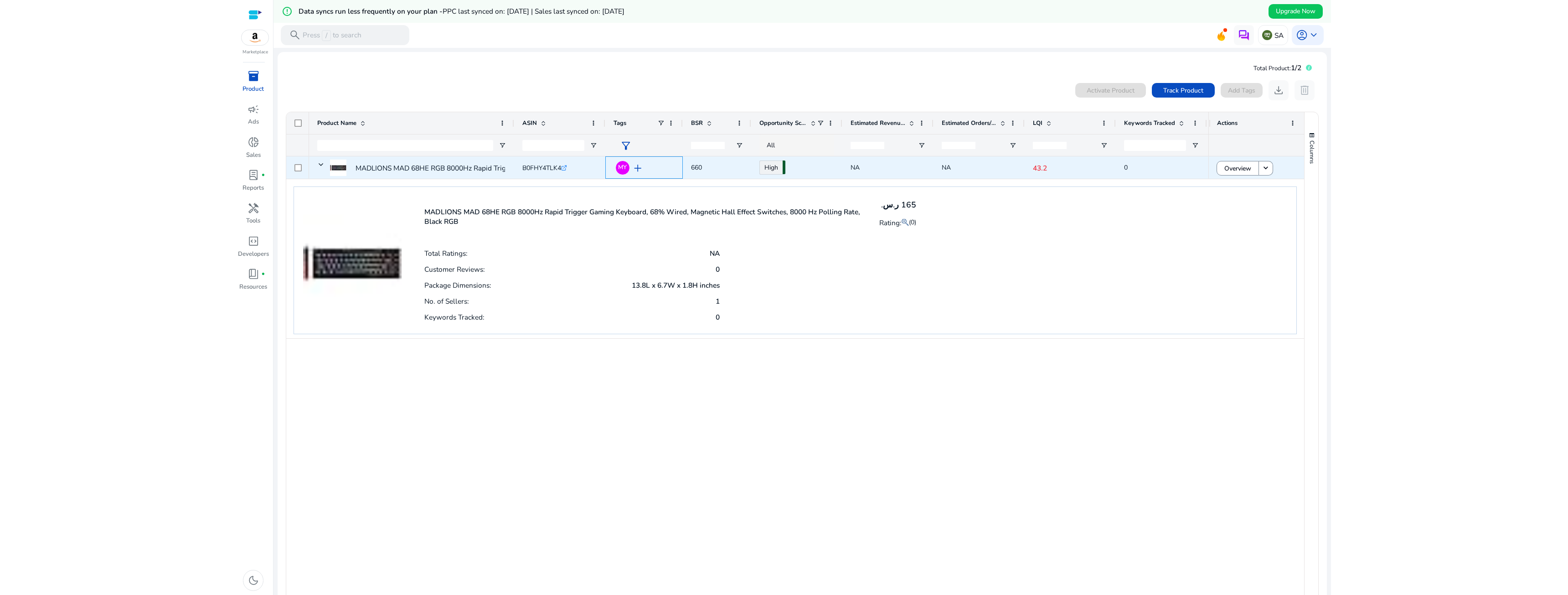
click at [635, 169] on span "add" at bounding box center [637, 168] width 12 height 12
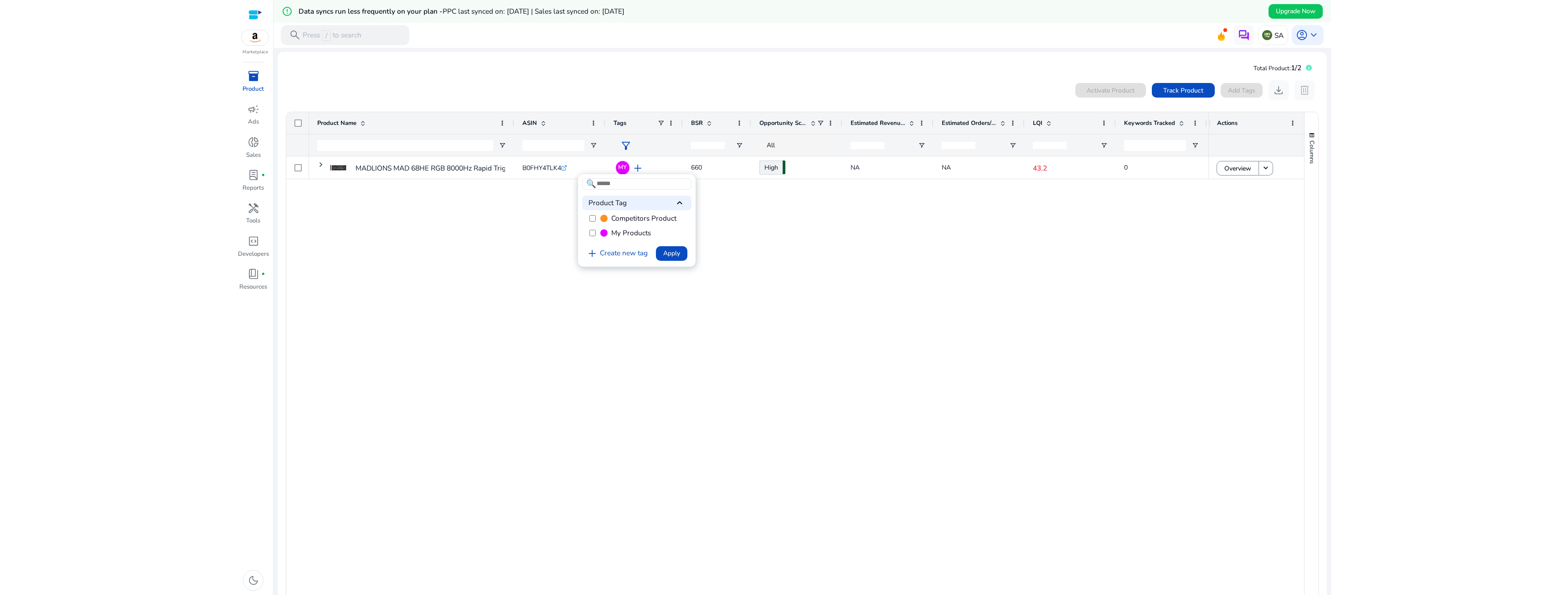
click at [757, 216] on div at bounding box center [784, 298] width 1568 height 595
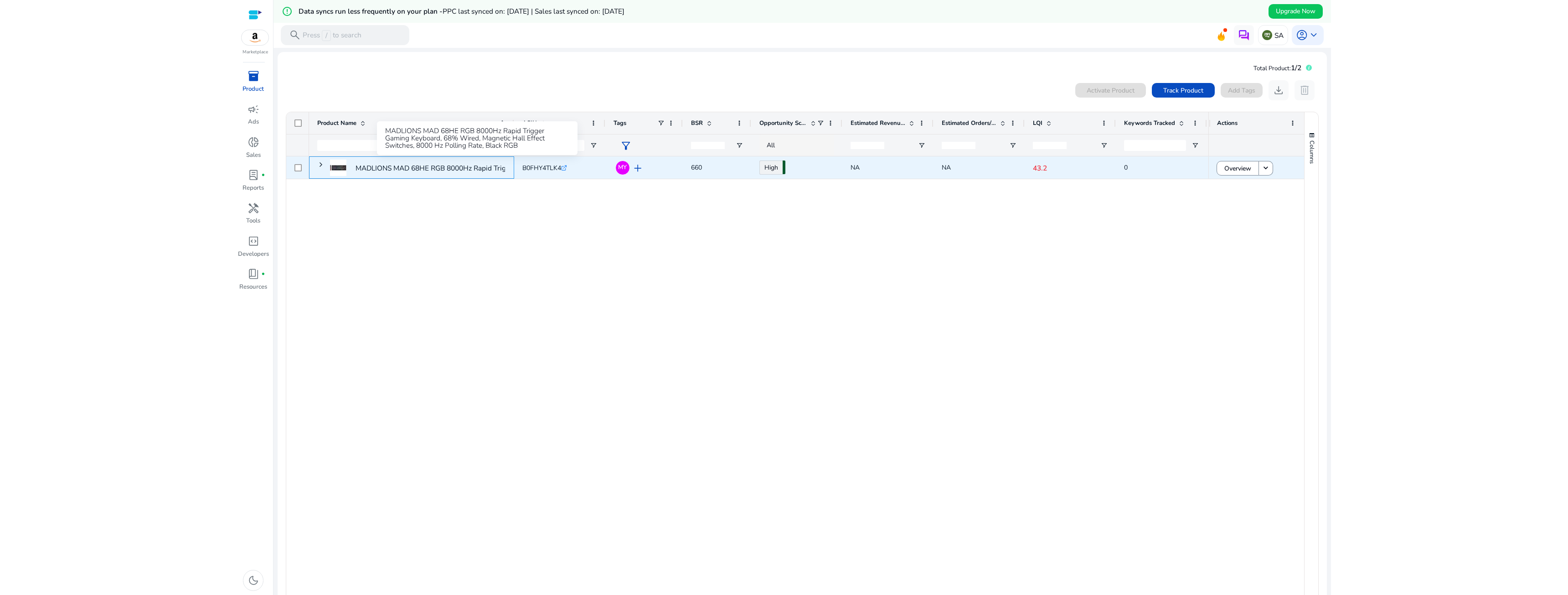
click at [474, 170] on p "MADLIONS MAD 68HE RGB 8000Hz Rapid Trigger Gaming Keyboard, 68%..." at bounding box center [477, 168] width 243 height 19
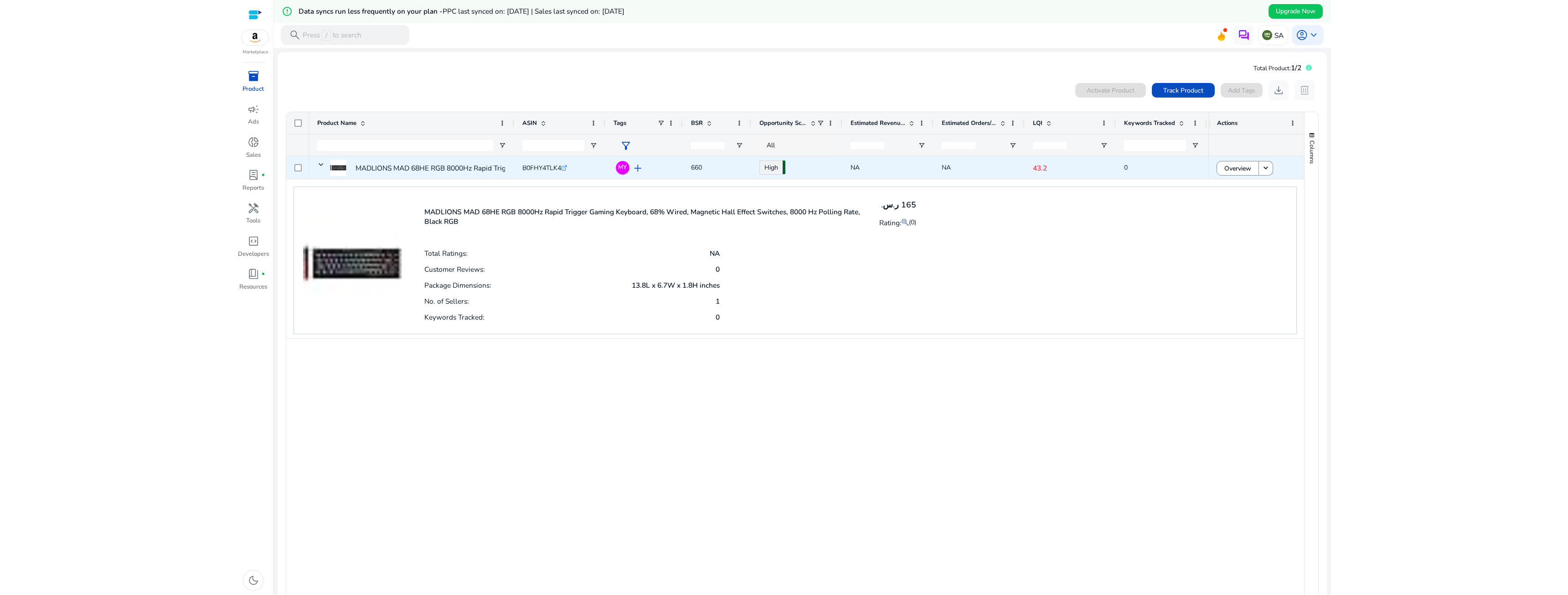
click at [1270, 169] on div "Overview keyboard_arrow_down" at bounding box center [1256, 167] width 79 height 19
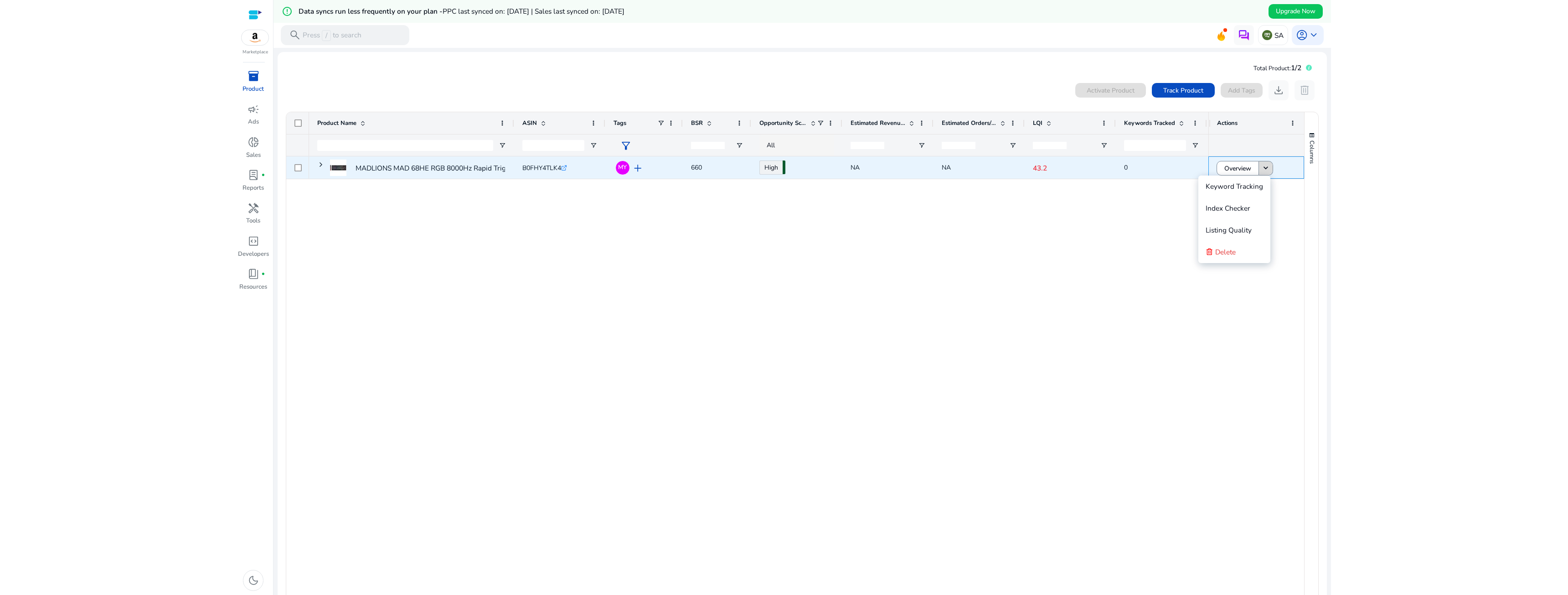
click at [1265, 168] on mat-icon "keyboard_arrow_down" at bounding box center [1266, 168] width 9 height 9
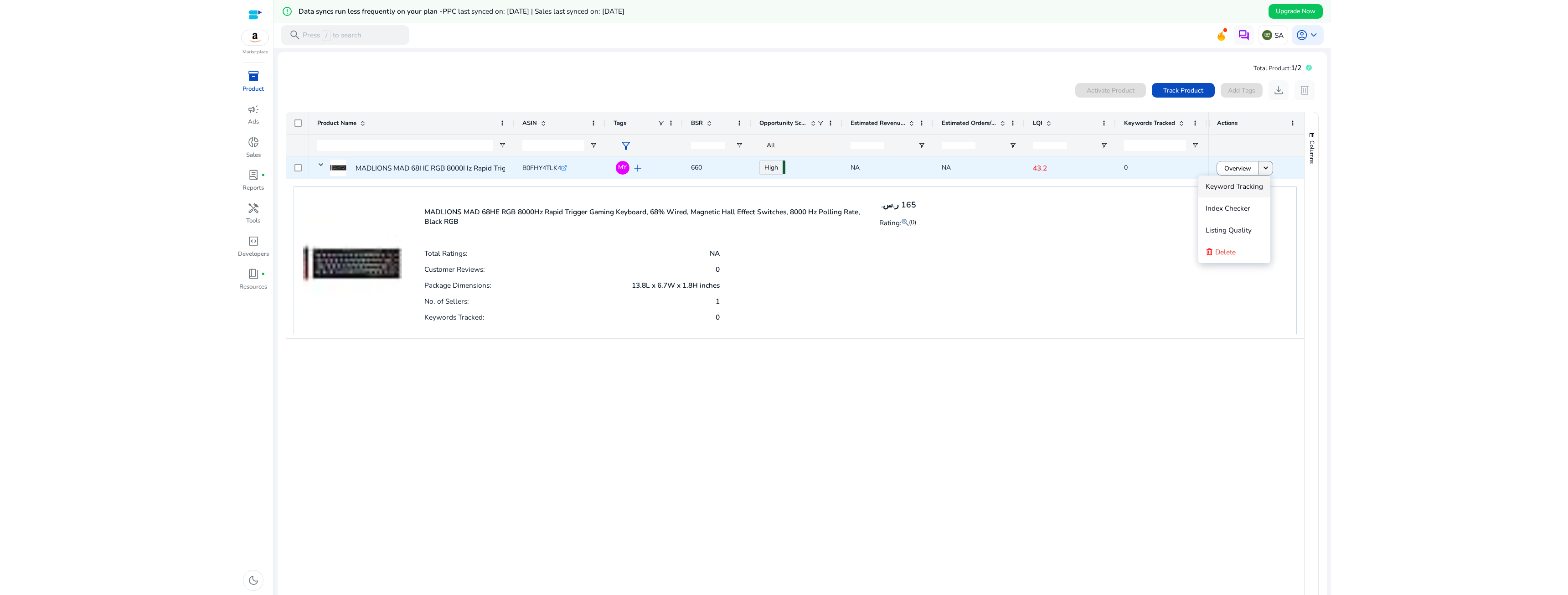
click at [1265, 168] on mat-icon "keyboard_arrow_down" at bounding box center [1266, 168] width 9 height 9
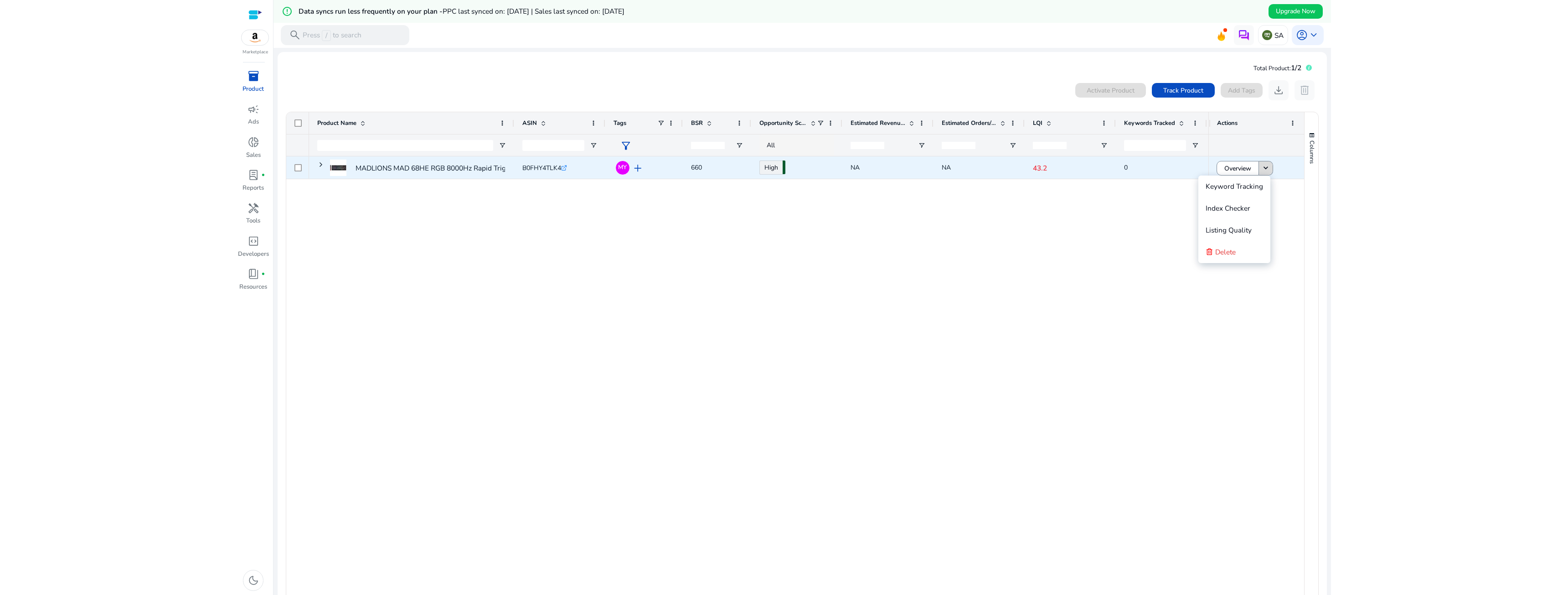
click at [1265, 168] on mat-icon "keyboard_arrow_down" at bounding box center [1266, 168] width 9 height 9
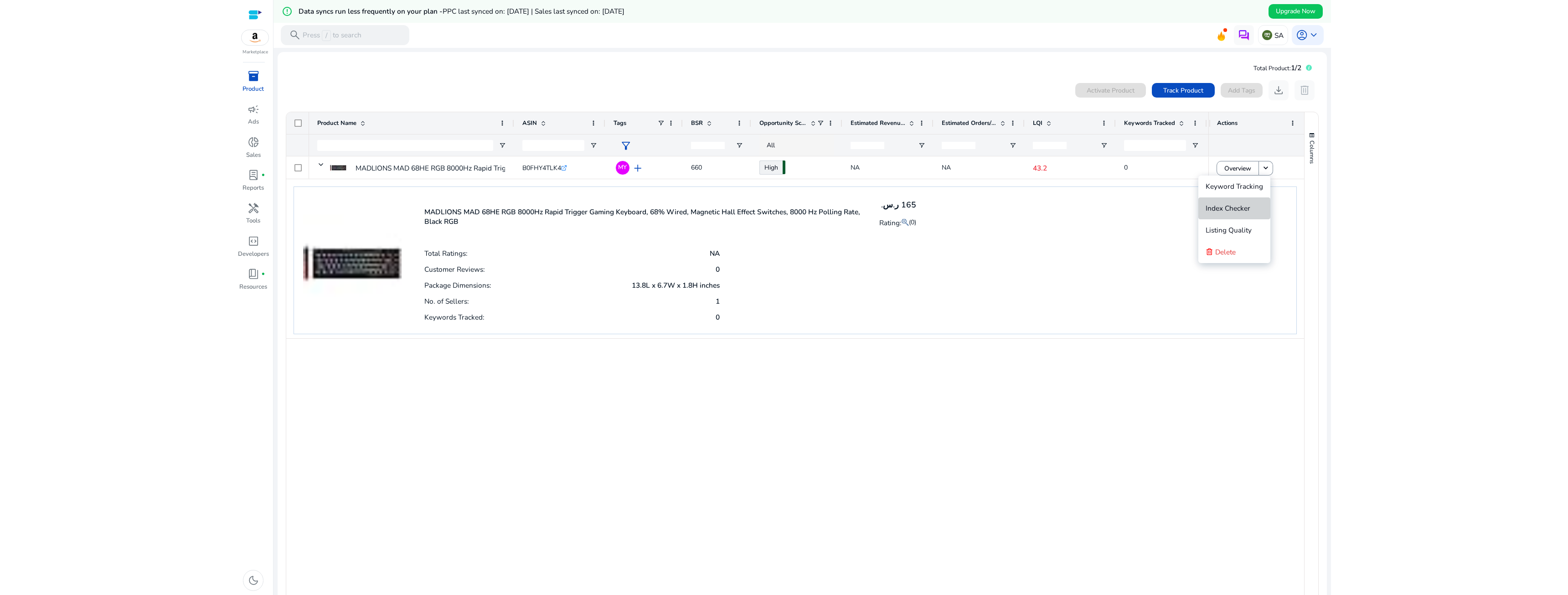
click at [1260, 201] on button "Index Checker" at bounding box center [1233, 208] width 72 height 22
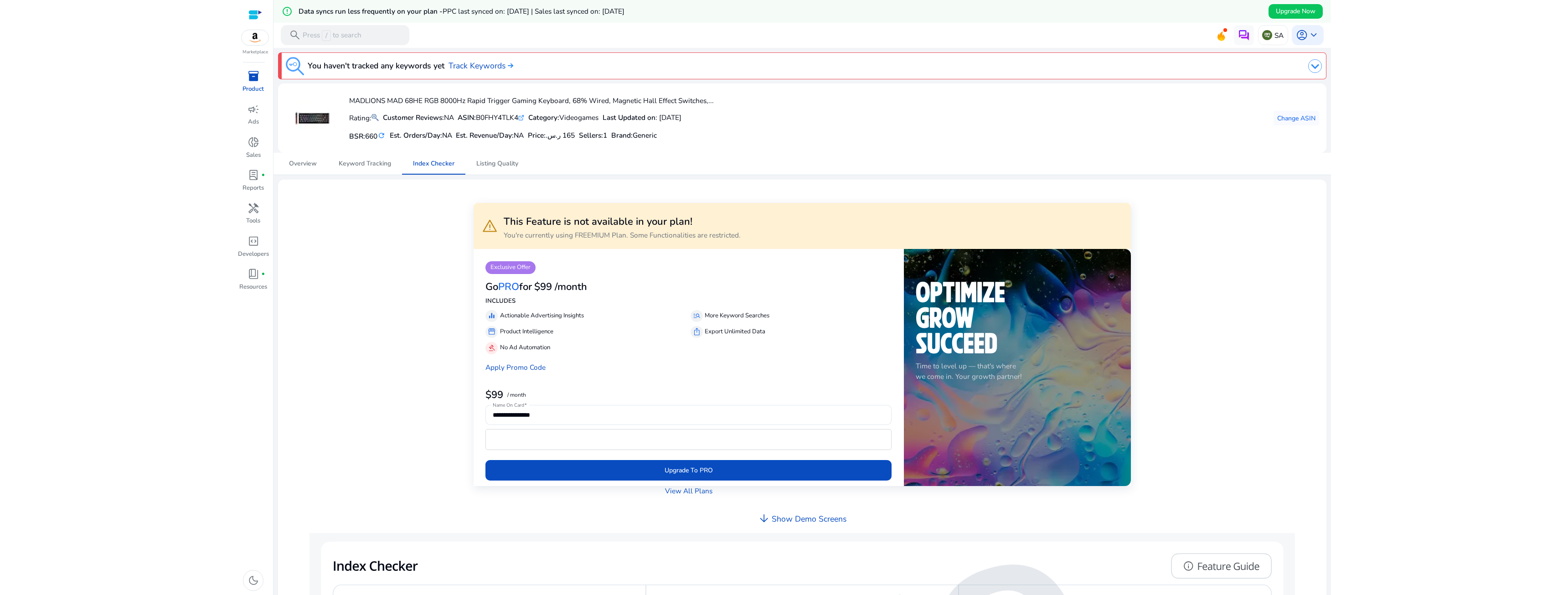
click at [244, 48] on div "Marketplace" at bounding box center [254, 27] width 36 height 55
click at [267, 102] on link "campaign Ads" at bounding box center [252, 117] width 33 height 33
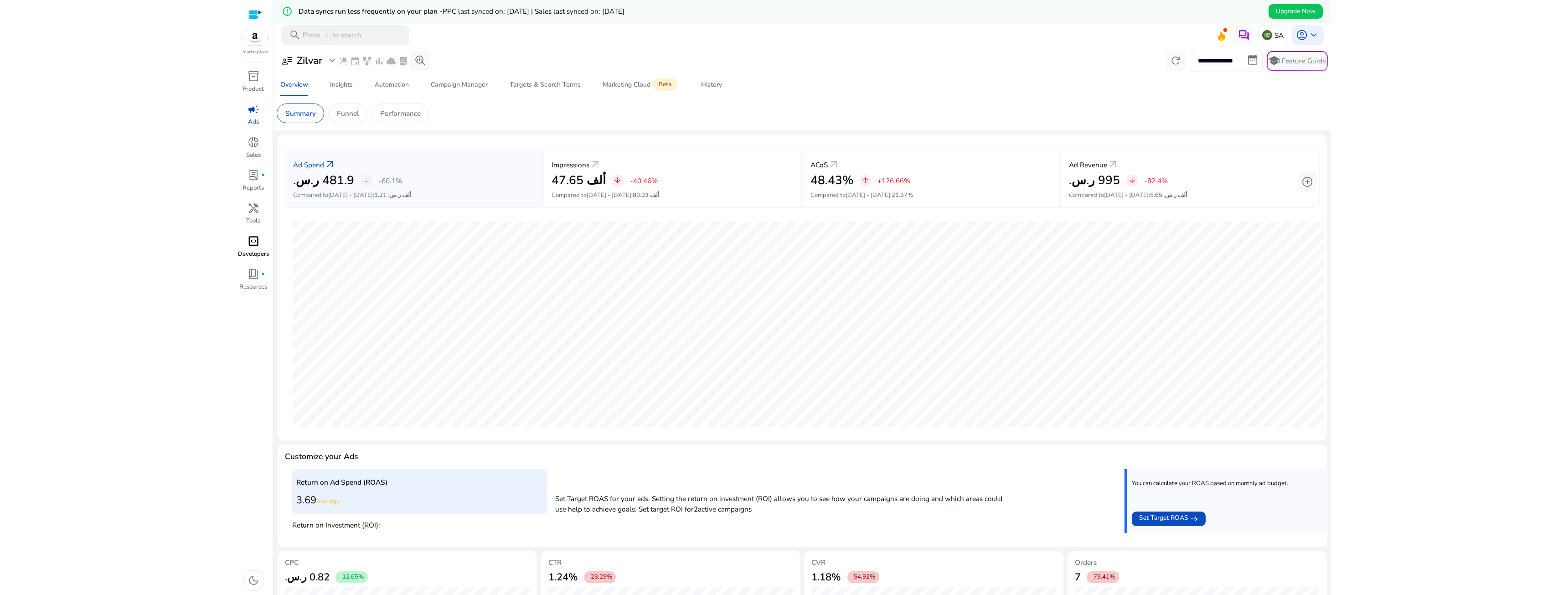
click at [247, 258] on p "Developers" at bounding box center [252, 254] width 31 height 9
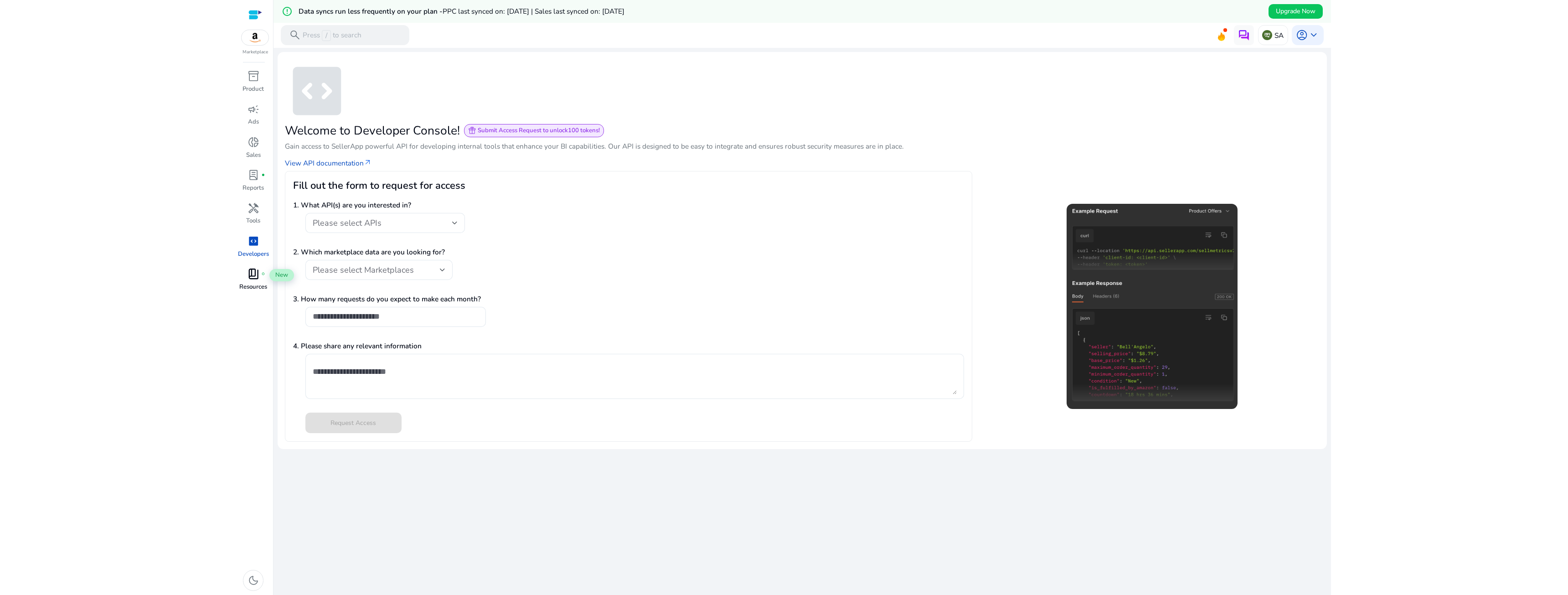
click at [247, 274] on div "book_4 fiber_manual_record" at bounding box center [253, 274] width 28 height 16
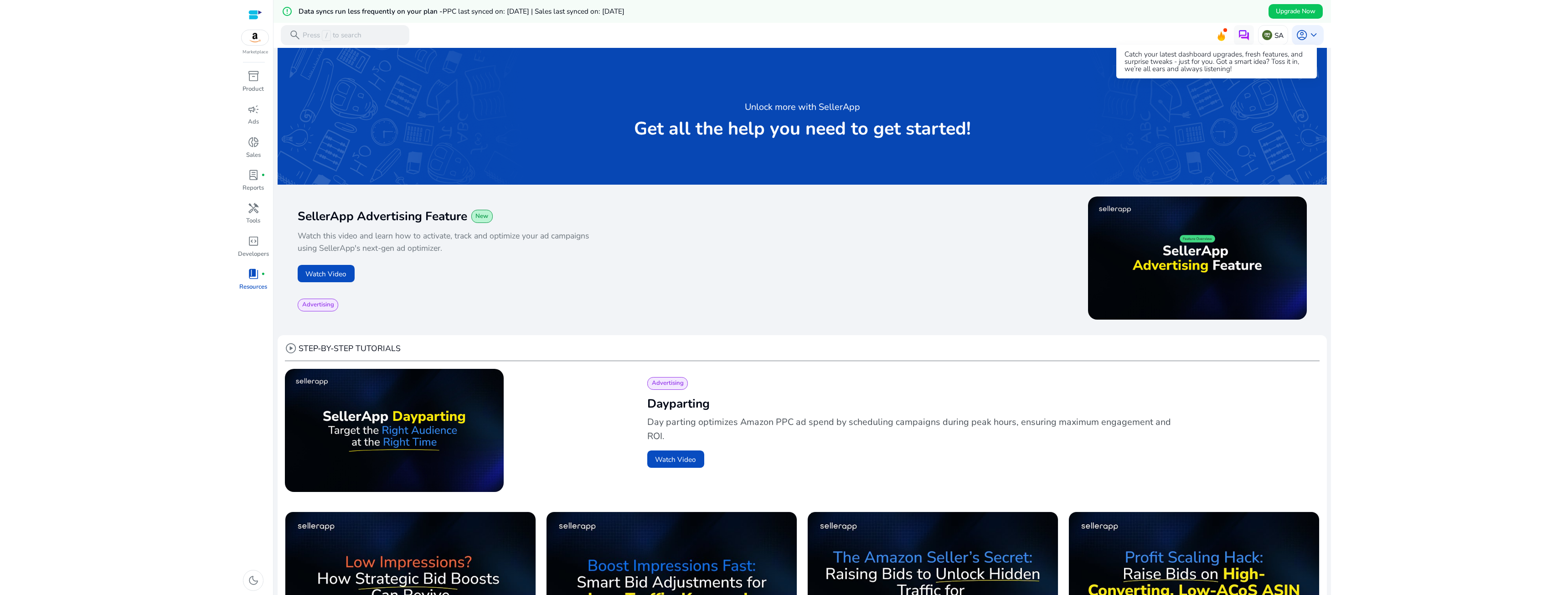
click at [1215, 32] on icon at bounding box center [1220, 35] width 14 height 13
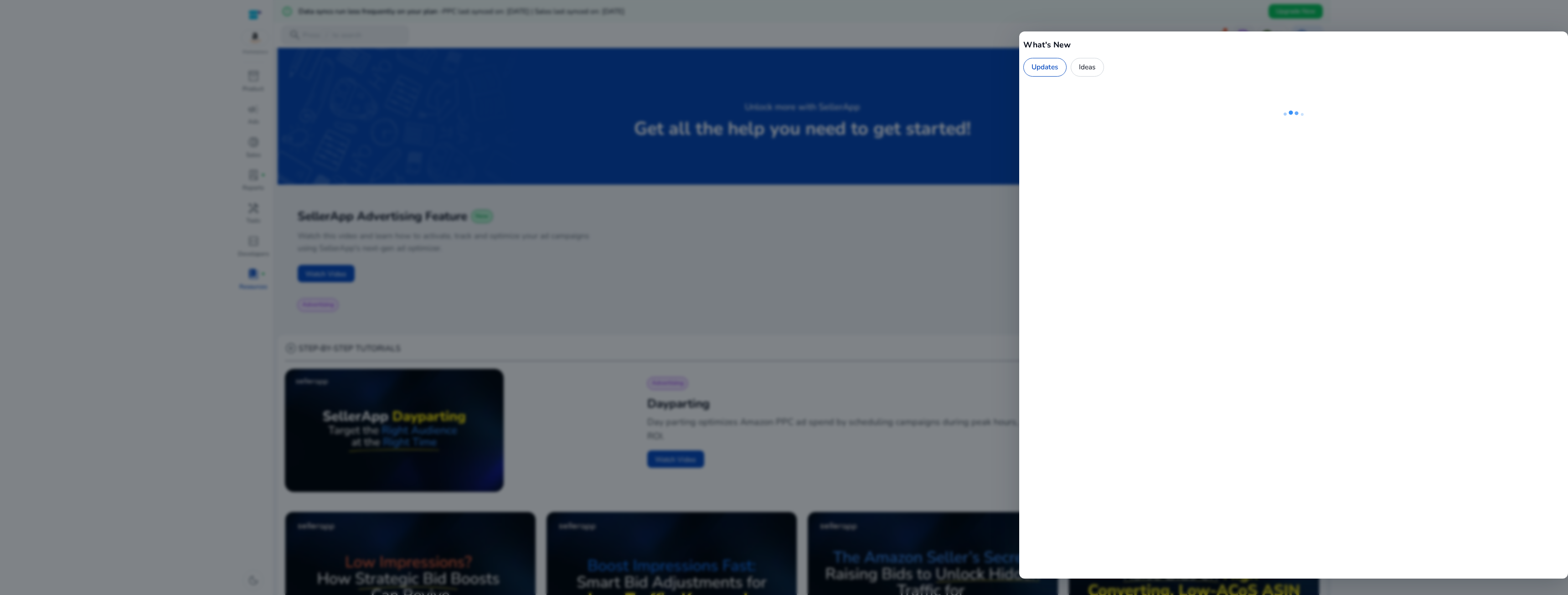
click at [1240, 30] on div at bounding box center [784, 298] width 1568 height 595
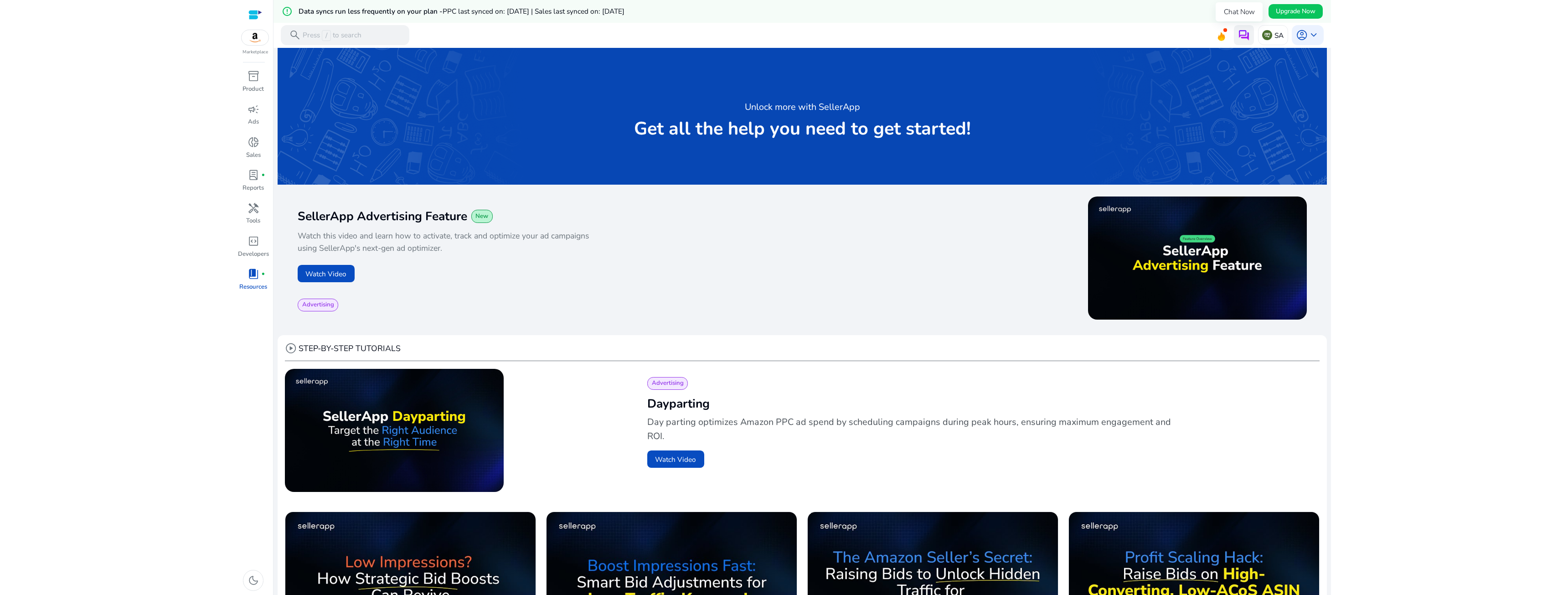
click at [1233, 34] on button at bounding box center [1243, 35] width 20 height 20
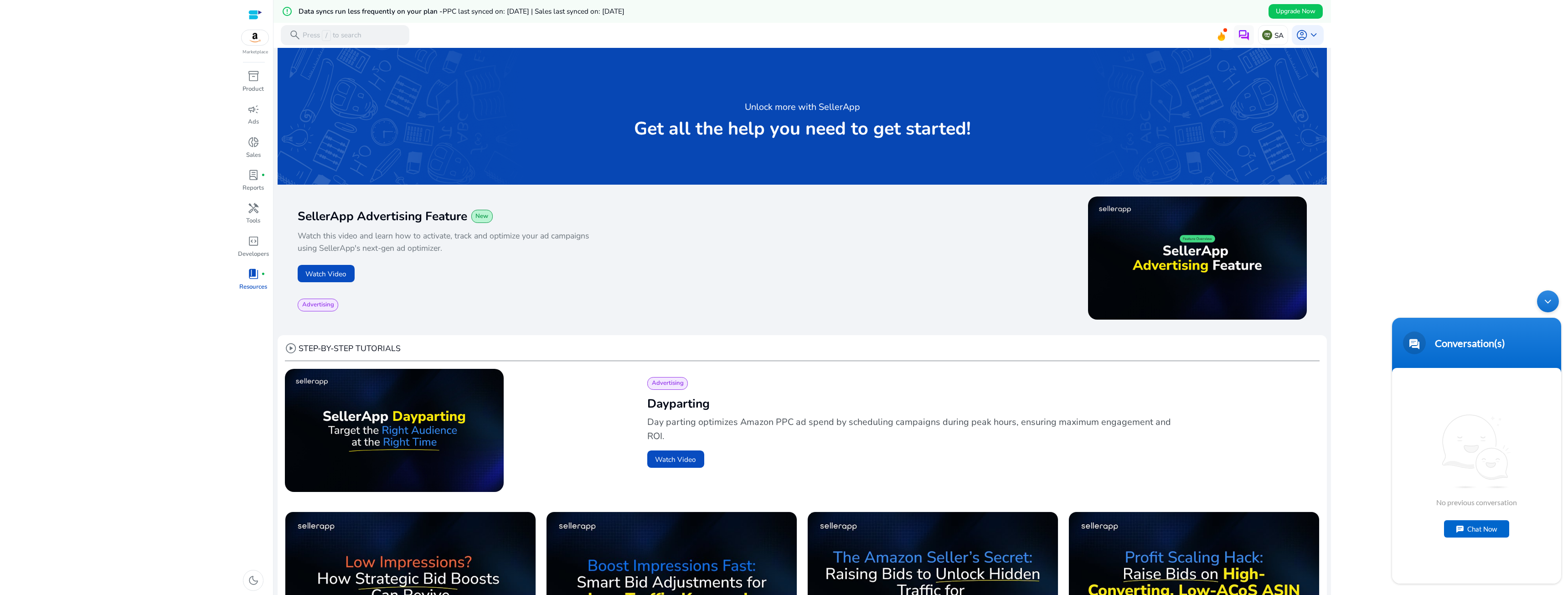
click at [1471, 537] on div "Chat Now" at bounding box center [1476, 529] width 65 height 18
click at [1461, 546] on textarea "Type your message and hit 'Enter'" at bounding box center [1475, 551] width 169 height 32
type textarea "**********"
click at [165, 431] on html "We recommend switching to desktop view for the best experience. Marketplace inv…" at bounding box center [784, 298] width 1568 height 595
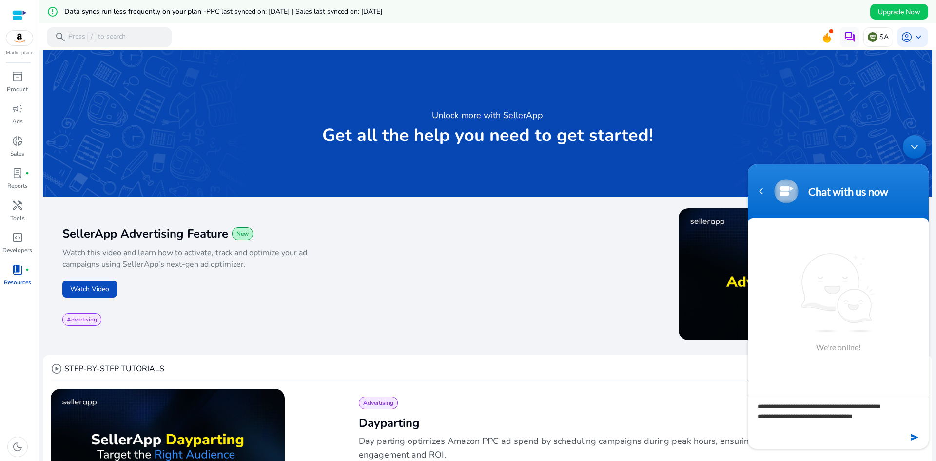
click at [106, 226] on span "SellerApp Advertising Feature" at bounding box center [145, 234] width 166 height 16
click at [869, 420] on textarea "**********" at bounding box center [838, 413] width 181 height 34
type textarea "**********"
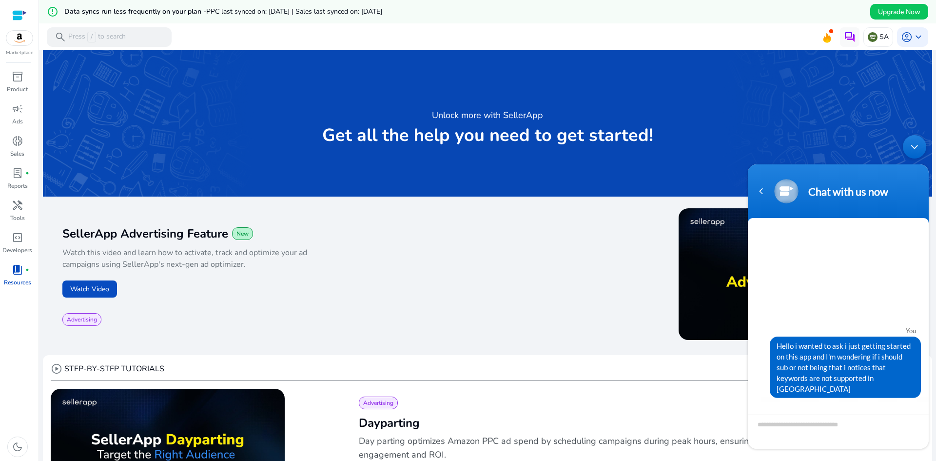
scroll to position [77, 0]
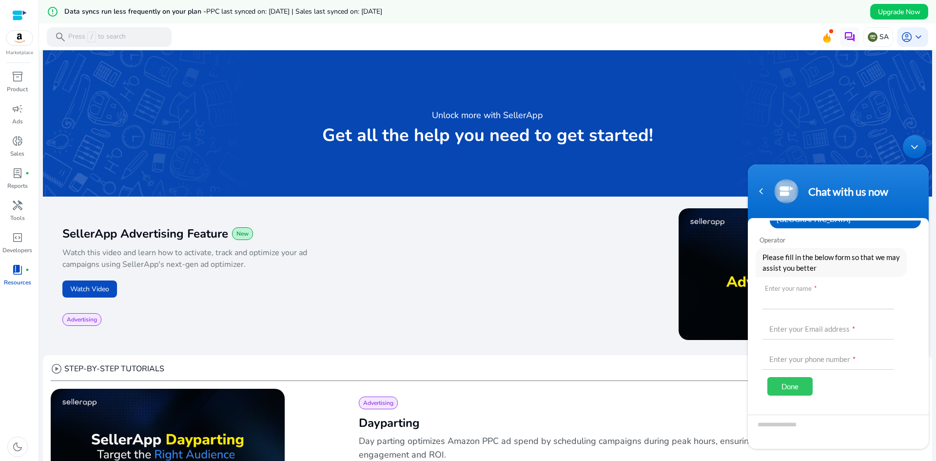
click at [820, 289] on input "text" at bounding box center [828, 297] width 132 height 23
type input "********"
click at [809, 319] on input "text" at bounding box center [828, 327] width 132 height 23
type input "**********"
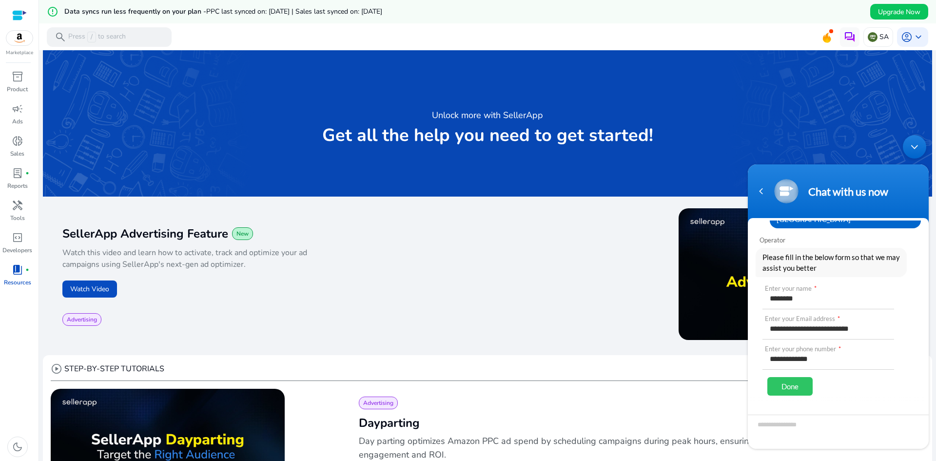
click at [801, 377] on div "Done" at bounding box center [789, 386] width 45 height 19
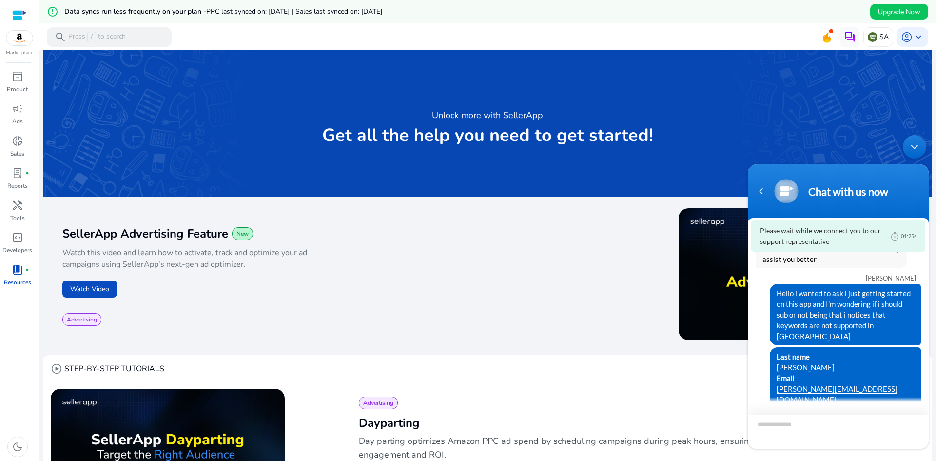
drag, startPoint x: 847, startPoint y: 347, endPoint x: 823, endPoint y: 345, distance: 23.6
click at [823, 351] on span "Last name Mohammed Email mohammed-zilver@hotmail.com Phone number +966553133672" at bounding box center [844, 388] width 137 height 75
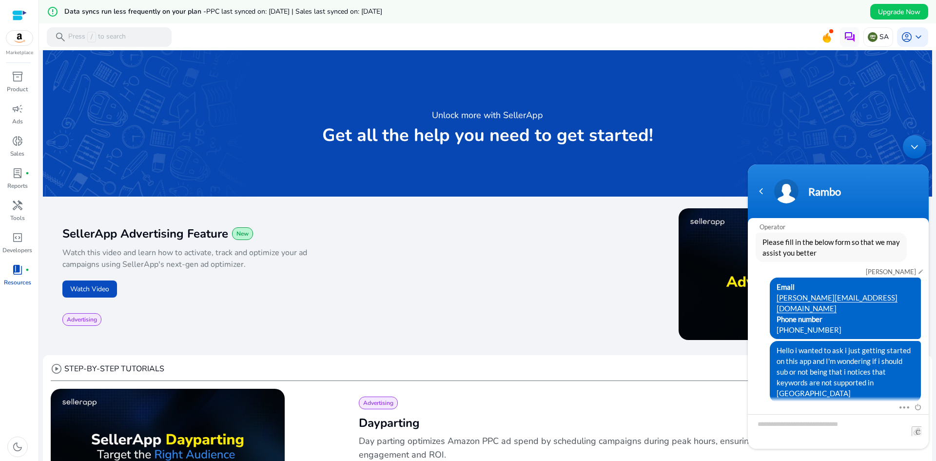
scroll to position [11, 0]
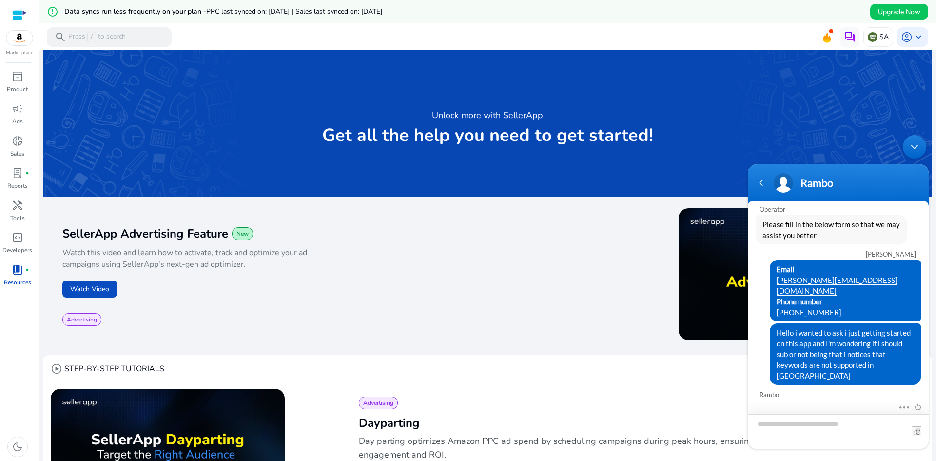
click at [813, 420] on textarea "Type your message and hit 'Enter'" at bounding box center [838, 431] width 181 height 35
type textarea "**********"
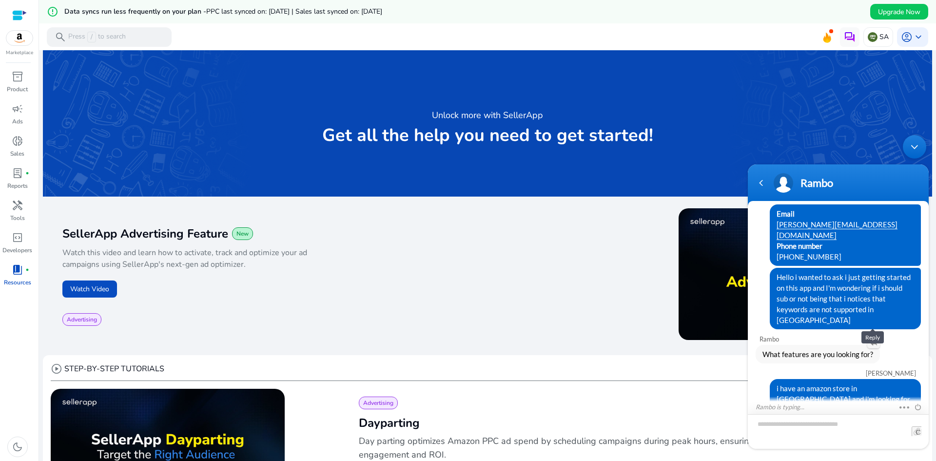
scroll to position [112, 0]
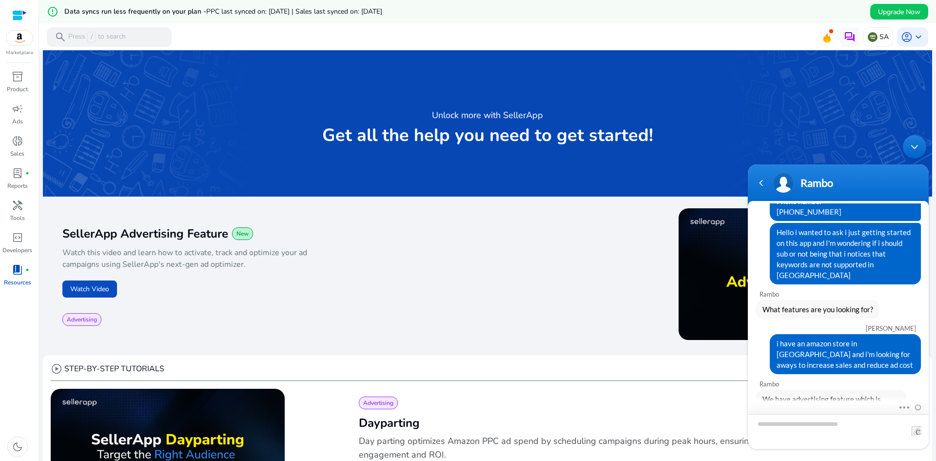
click at [770, 429] on textarea "Type your message and hit 'Enter'" at bounding box center [838, 431] width 181 height 35
type textarea "**********"
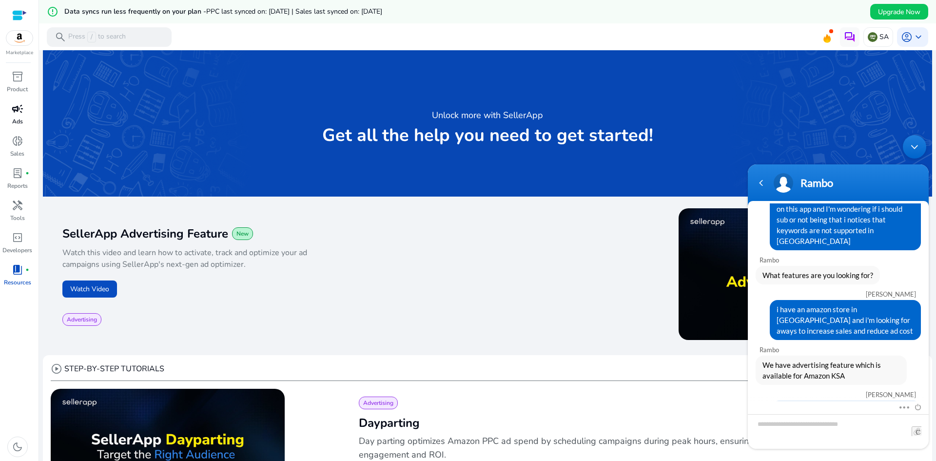
click at [14, 123] on p "Ads" at bounding box center [17, 121] width 11 height 9
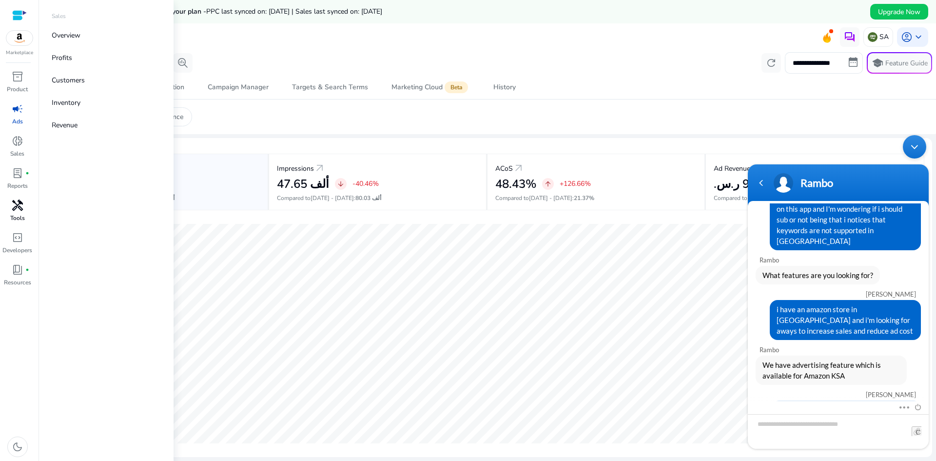
click at [21, 208] on span "handyman" at bounding box center [18, 205] width 12 height 12
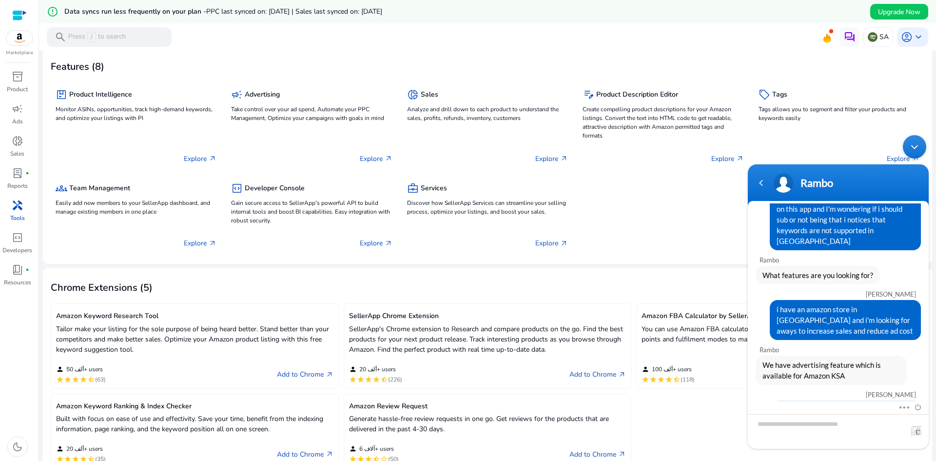
scroll to position [49, 0]
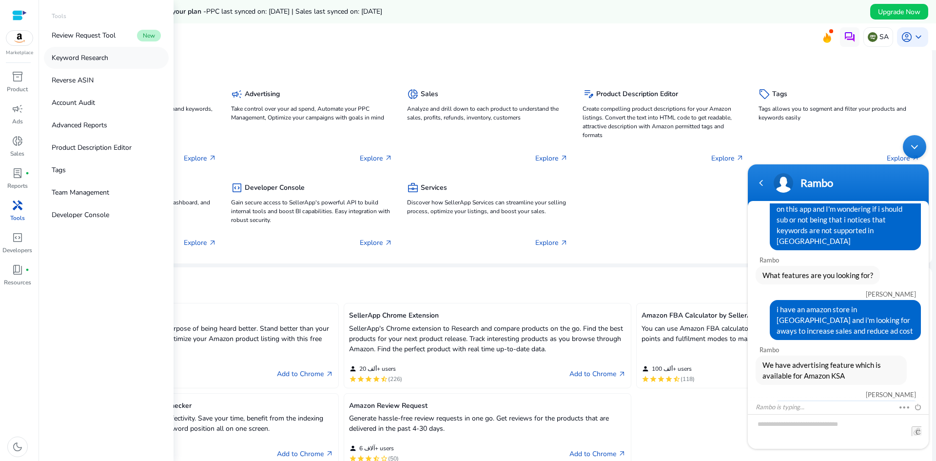
click at [93, 58] on p "Keyword Research" at bounding box center [80, 58] width 57 height 10
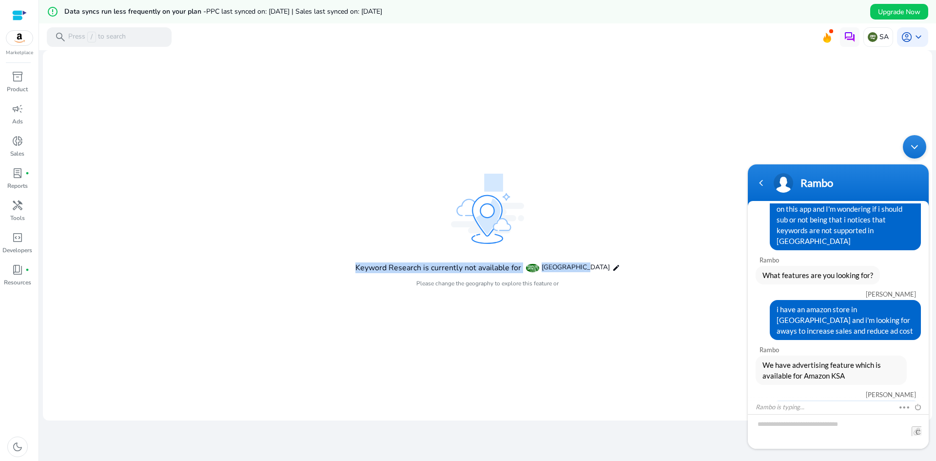
drag, startPoint x: 365, startPoint y: 267, endPoint x: 591, endPoint y: 272, distance: 226.2
click at [591, 272] on mat-card "Keyword Research is currently not available for Saudi Arabia edit Please change…" at bounding box center [487, 235] width 889 height 370
copy div "Keyword Research is currently not available for Saudi Arabia"
click at [835, 425] on textarea "Type your message and hit 'Enter'" at bounding box center [838, 431] width 181 height 35
type textarea "**********"
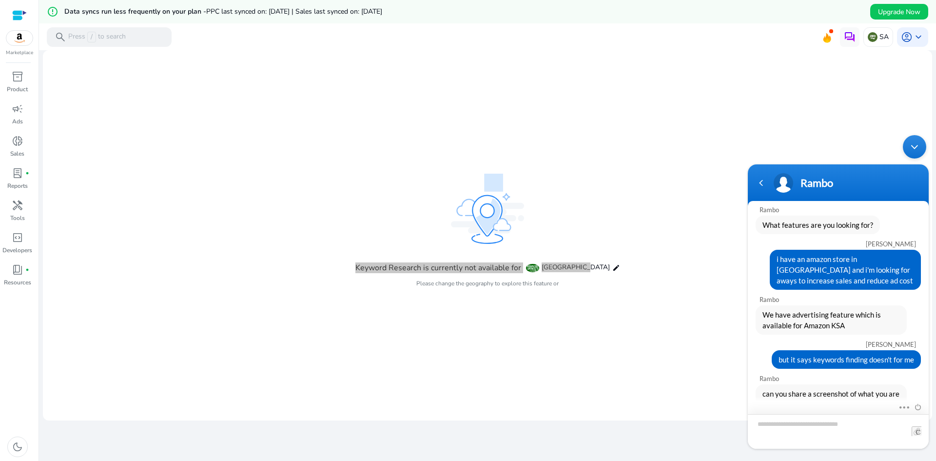
scroll to position [235, 0]
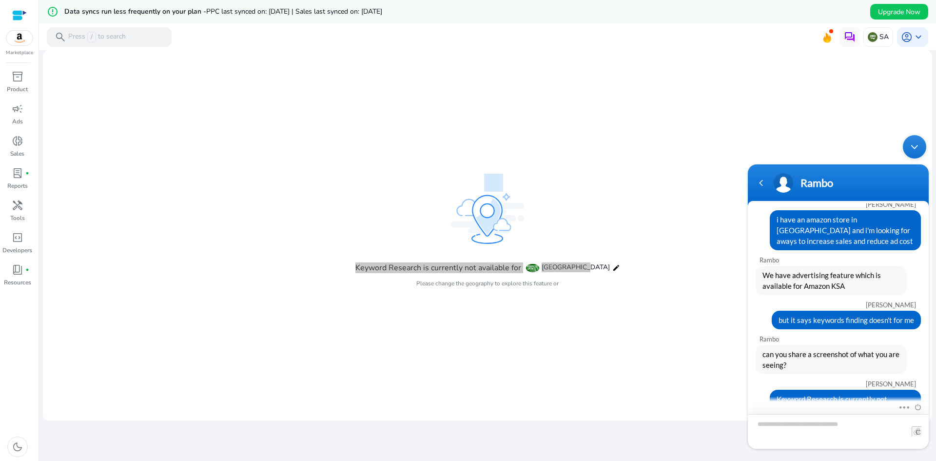
click at [784, 430] on textarea "Type your message and hit 'Enter'" at bounding box center [838, 431] width 181 height 35
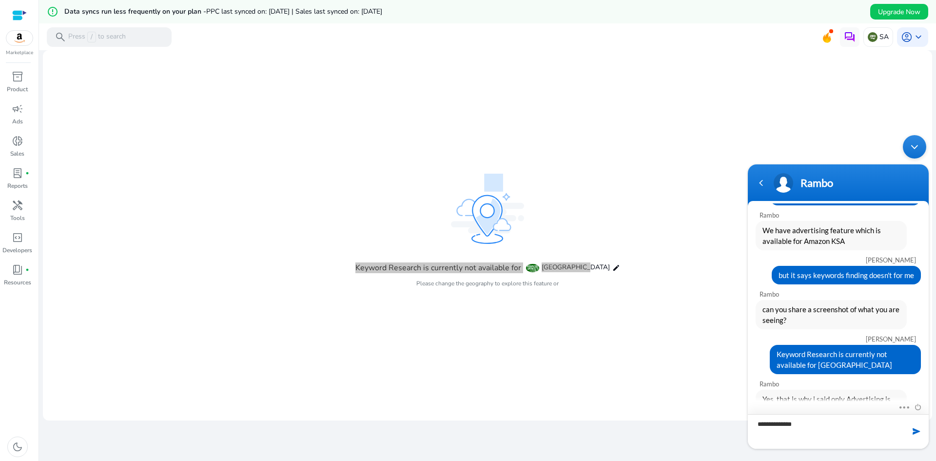
type textarea "**********"
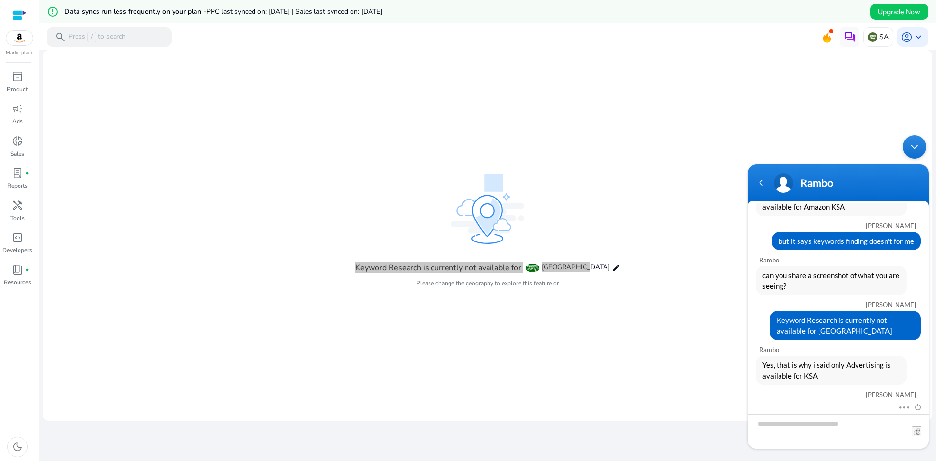
scroll to position [348, 0]
